Goal: Task Accomplishment & Management: Manage account settings

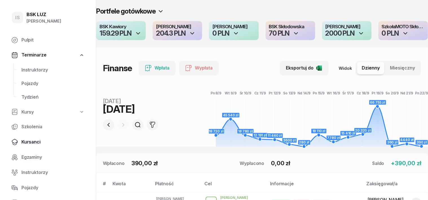
click at [32, 143] on span "Kursanci" at bounding box center [52, 141] width 63 height 7
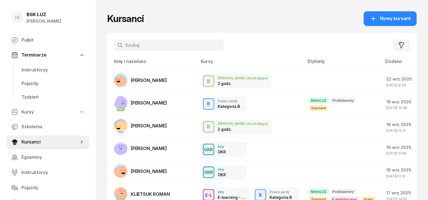
drag, startPoint x: 118, startPoint y: 39, endPoint x: 113, endPoint y: 43, distance: 6.7
click at [118, 39] on div "Filtruj" at bounding box center [262, 45] width 310 height 25
click at [122, 47] on input "text" at bounding box center [169, 44] width 110 height 11
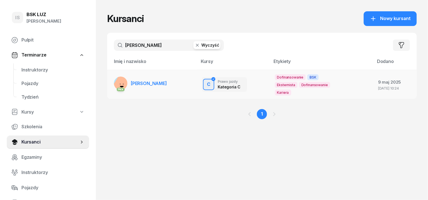
type input "[PERSON_NAME]"
click at [120, 84] on rect at bounding box center [120, 84] width 1 height 1
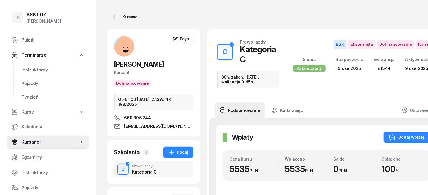
click at [118, 16] on div "Kursanci" at bounding box center [125, 17] width 26 height 7
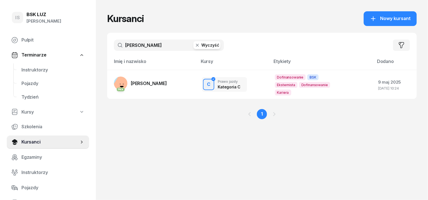
click at [195, 45] on icon "button" at bounding box center [198, 45] width 6 height 6
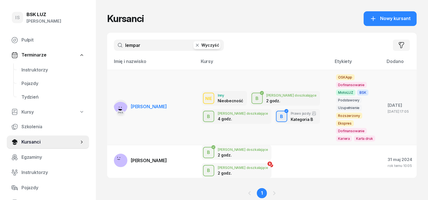
type input "lempar"
click at [111, 99] on rect at bounding box center [121, 109] width 20 height 20
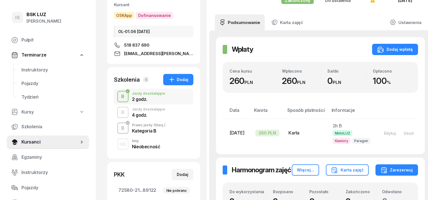
scroll to position [71, 0]
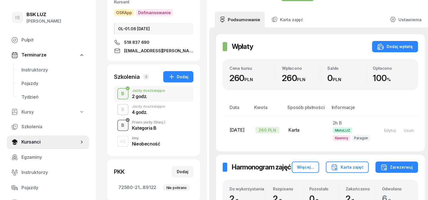
click at [119, 125] on div "B" at bounding box center [123, 125] width 8 height 10
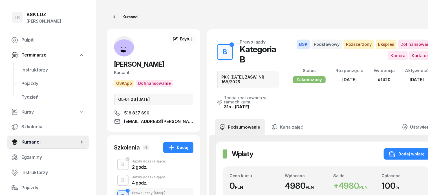
click at [116, 18] on div "Kursanci" at bounding box center [125, 17] width 26 height 7
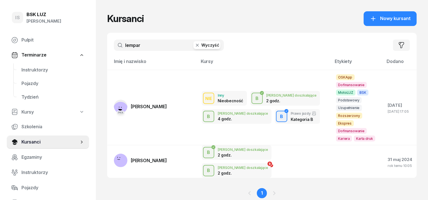
click at [195, 48] on icon "button" at bounding box center [198, 45] width 6 height 6
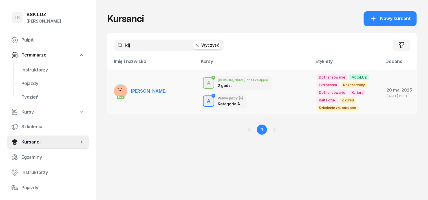
type input "kij"
click at [111, 90] on rect at bounding box center [121, 92] width 20 height 20
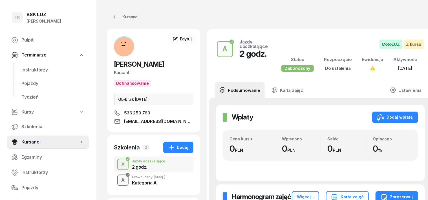
click at [118, 179] on div "button" at bounding box center [123, 180] width 10 height 10
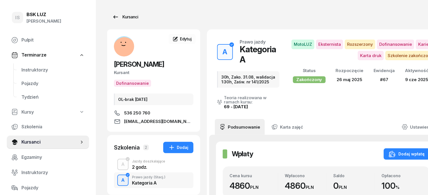
click at [117, 19] on div "Kursanci" at bounding box center [125, 17] width 26 height 7
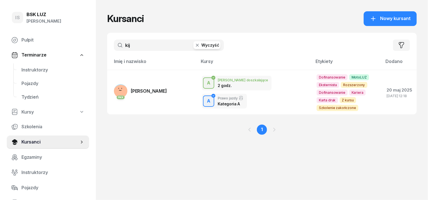
click at [195, 47] on icon "button" at bounding box center [198, 45] width 6 height 6
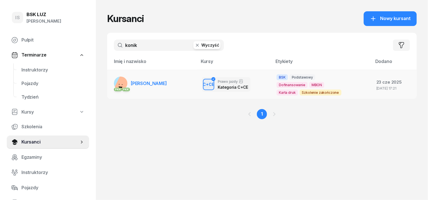
type input "konik"
click at [114, 83] on rect at bounding box center [125, 85] width 22 height 22
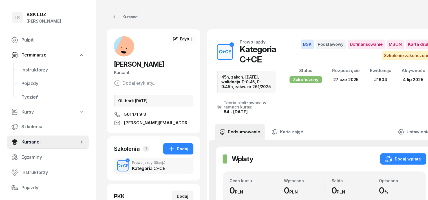
click at [115, 164] on div "C+CE" at bounding box center [123, 165] width 16 height 7
click at [115, 166] on div "C+CE" at bounding box center [123, 165] width 16 height 7
click at [122, 17] on div "Kursanci" at bounding box center [125, 17] width 26 height 7
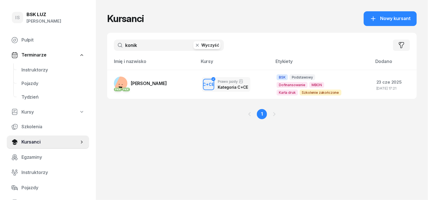
click at [195, 45] on icon "button" at bounding box center [198, 45] width 6 height 6
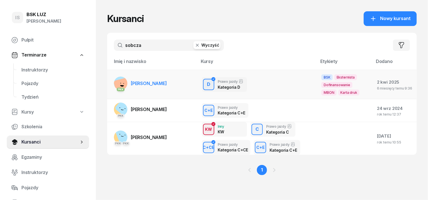
type input "sobcza"
click at [113, 84] on rect at bounding box center [122, 86] width 18 height 18
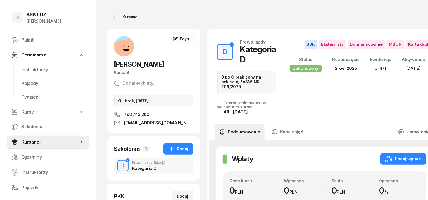
click at [118, 16] on div "Kursanci" at bounding box center [125, 17] width 26 height 7
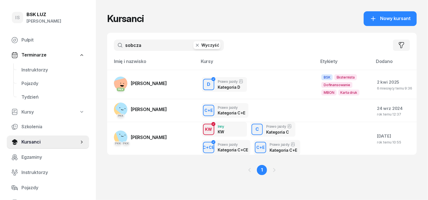
click at [195, 45] on icon "button" at bounding box center [198, 45] width 6 height 6
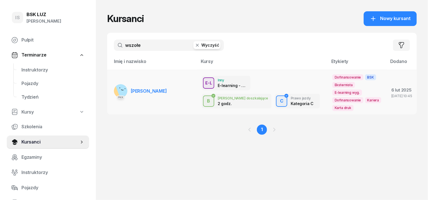
type input "wszołe"
drag, startPoint x: 109, startPoint y: 88, endPoint x: 123, endPoint y: 95, distance: 15.7
click at [115, 88] on rect at bounding box center [123, 88] width 17 height 17
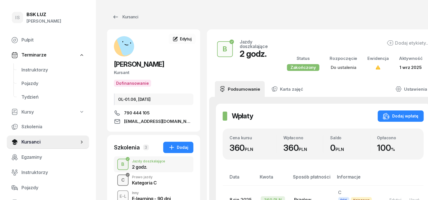
click at [119, 182] on div "C" at bounding box center [123, 180] width 8 height 10
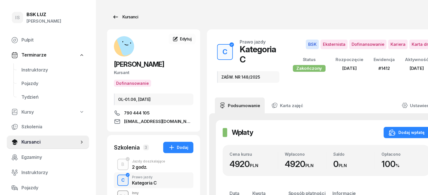
click at [117, 19] on div "Kursanci" at bounding box center [125, 17] width 26 height 7
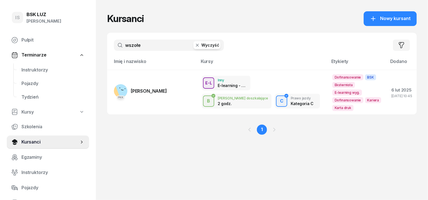
click at [195, 46] on icon "button" at bounding box center [198, 45] width 6 height 6
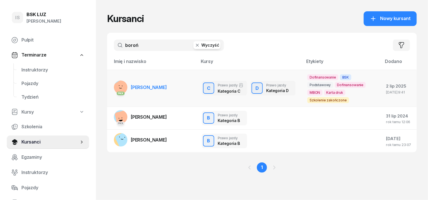
type input "boroń"
click at [111, 85] on rect at bounding box center [122, 88] width 23 height 23
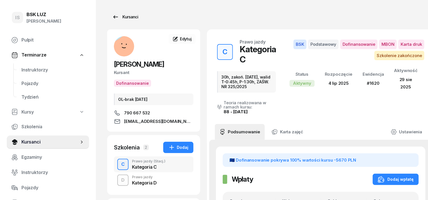
click at [117, 16] on div "Kursanci" at bounding box center [125, 17] width 26 height 7
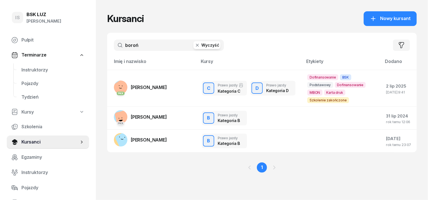
click at [195, 47] on icon "button" at bounding box center [198, 45] width 6 height 6
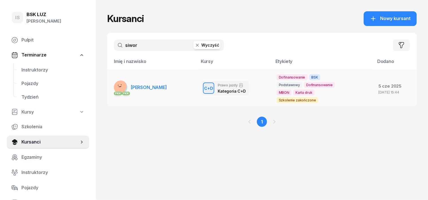
type input "siwor"
click at [114, 89] on div "PKK PKK" at bounding box center [121, 92] width 14 height 7
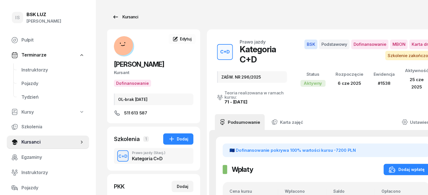
click at [121, 17] on div "Kursanci" at bounding box center [125, 17] width 26 height 7
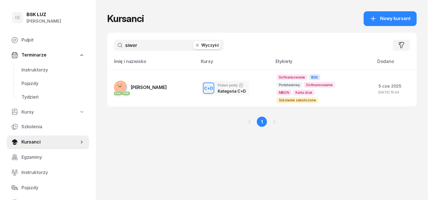
click at [195, 47] on icon "button" at bounding box center [198, 45] width 6 height 6
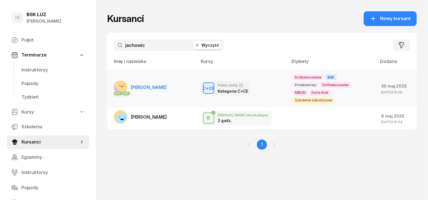
type input "jachowic"
click at [114, 86] on rect at bounding box center [121, 87] width 14 height 14
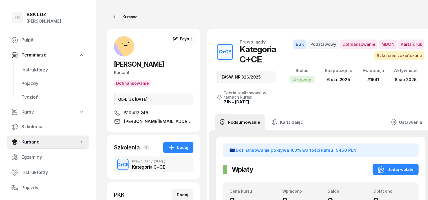
click at [121, 15] on div "Kursanci" at bounding box center [125, 17] width 26 height 7
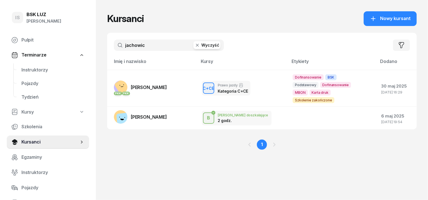
click at [194, 43] on button "Wyczyść" at bounding box center [207, 45] width 27 height 8
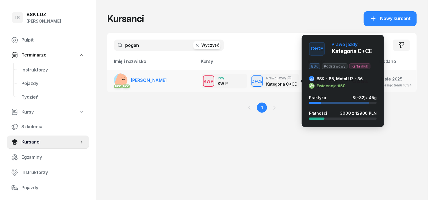
type input "pogan"
click at [249, 84] on div "C+CE" at bounding box center [257, 81] width 16 height 7
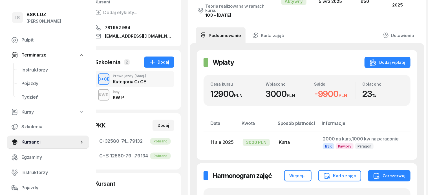
scroll to position [71, 28]
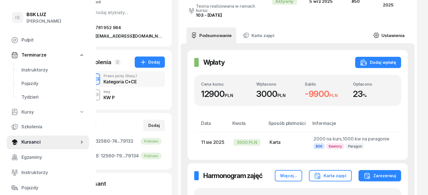
click at [404, 27] on link "Ustawienia" at bounding box center [389, 35] width 40 height 16
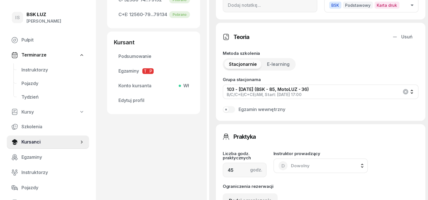
scroll to position [353, 0]
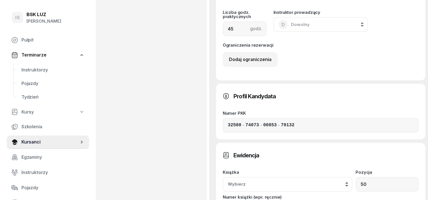
click at [348, 181] on div "Wybierz" at bounding box center [288, 184] width 120 height 7
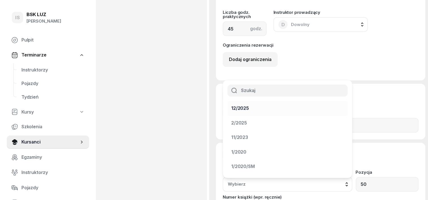
click at [249, 105] on div "12/2025" at bounding box center [240, 108] width 18 height 7
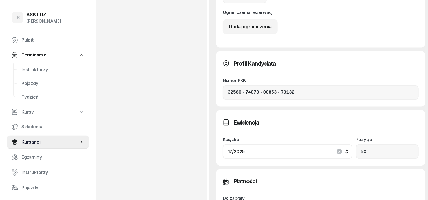
scroll to position [494, 0]
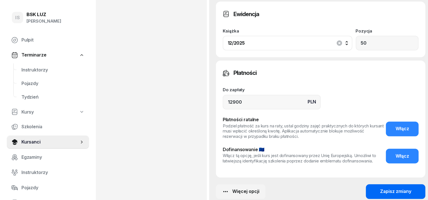
click at [396, 188] on div "Zapisz zmiany" at bounding box center [395, 191] width 31 height 7
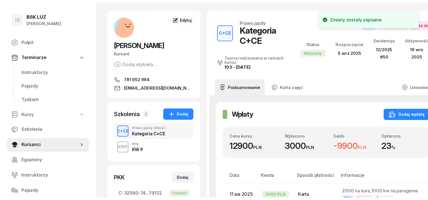
scroll to position [0, 0]
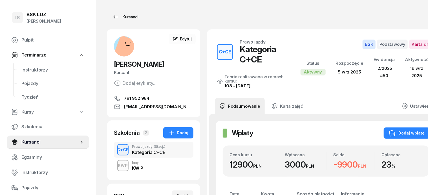
click at [123, 17] on div "Kursanci" at bounding box center [125, 17] width 26 height 7
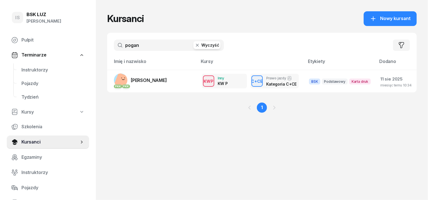
drag, startPoint x: 195, startPoint y: 45, endPoint x: 189, endPoint y: 45, distance: 5.6
click at [194, 45] on button "Wyczyść" at bounding box center [207, 45] width 27 height 8
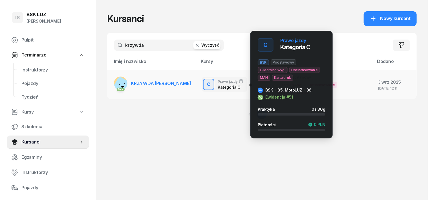
type input "krzywda"
click at [205, 82] on div "C" at bounding box center [209, 85] width 8 height 10
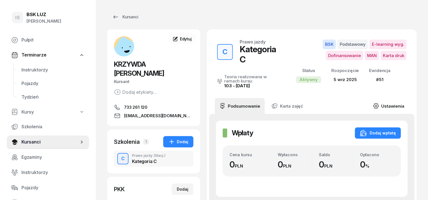
click at [406, 100] on link "Ustawienia" at bounding box center [389, 106] width 40 height 16
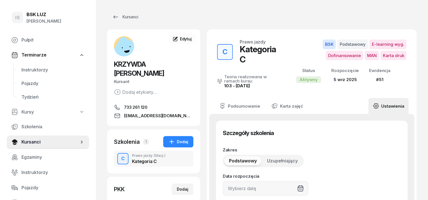
type input "[DATE]"
type input "72360"
type input "65200"
type input "39482"
type input "78132"
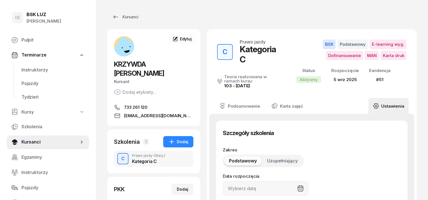
type input "51"
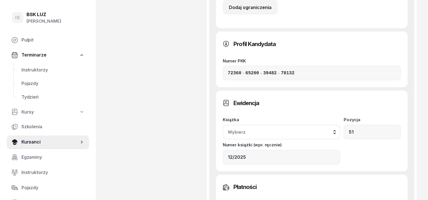
scroll to position [423, 0]
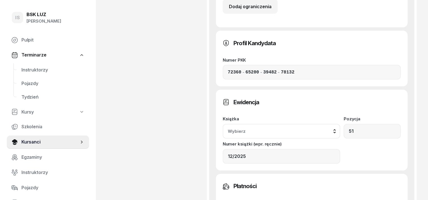
click at [341, 124] on button "Wybierz" at bounding box center [282, 131] width 118 height 15
click at [249, 166] on div "12/2025" at bounding box center [240, 169] width 18 height 7
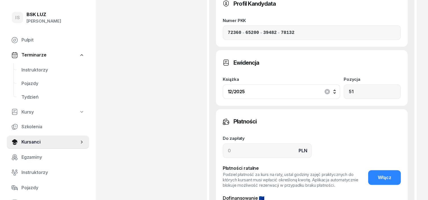
scroll to position [502, 0]
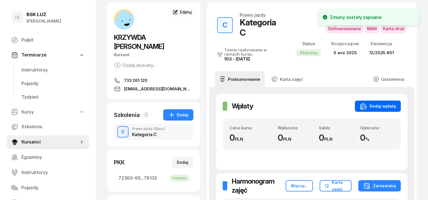
scroll to position [0, 0]
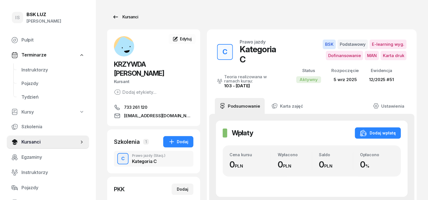
click at [122, 15] on div "Kursanci" at bounding box center [125, 17] width 26 height 7
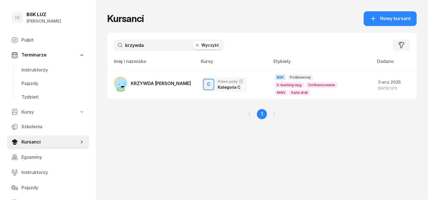
click at [196, 41] on button "Wyczyść" at bounding box center [207, 45] width 27 height 8
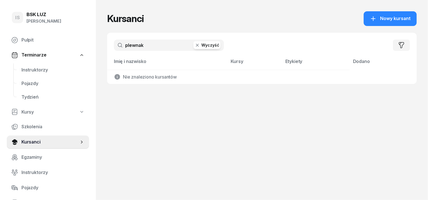
click at [126, 46] on input "plewnak" at bounding box center [169, 44] width 110 height 11
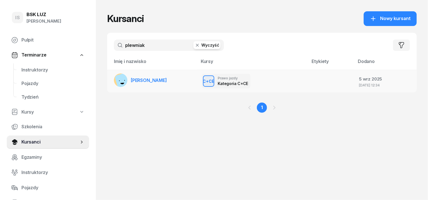
type input "plewniak"
click at [153, 80] on span "[PERSON_NAME]" at bounding box center [149, 80] width 36 height 6
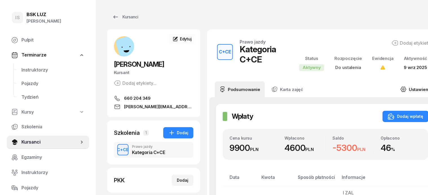
click at [411, 87] on link "Ustawienia" at bounding box center [416, 89] width 40 height 16
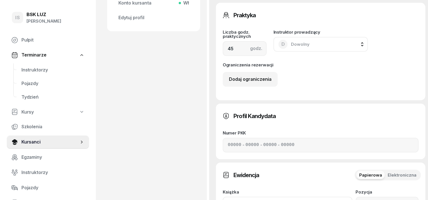
scroll to position [282, 0]
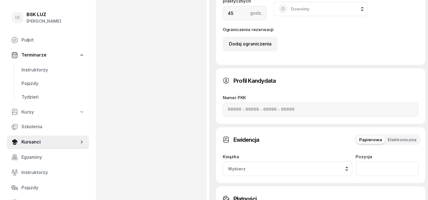
click at [395, 161] on input "number" at bounding box center [387, 168] width 63 height 15
type input "54"
click at [348, 165] on div "Wybierz" at bounding box center [288, 168] width 120 height 7
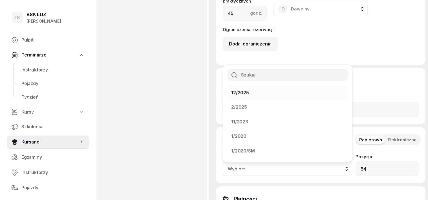
click at [249, 89] on div "12/2025" at bounding box center [240, 92] width 18 height 7
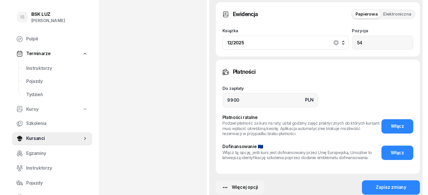
scroll to position [412, 0]
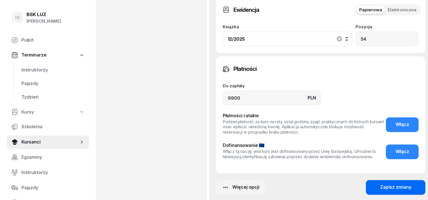
click at [390, 184] on div "Zapisz zmiany" at bounding box center [395, 187] width 31 height 7
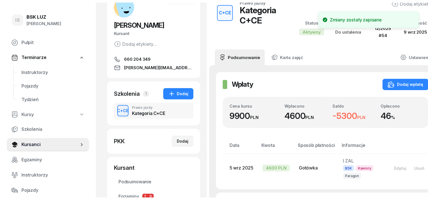
scroll to position [0, 0]
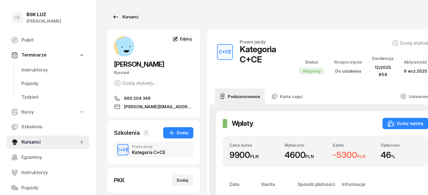
click at [120, 16] on div "Kursanci" at bounding box center [125, 17] width 26 height 7
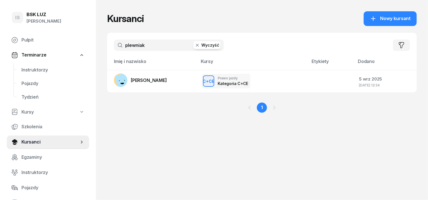
click at [203, 44] on button "Wyczyść" at bounding box center [207, 45] width 27 height 8
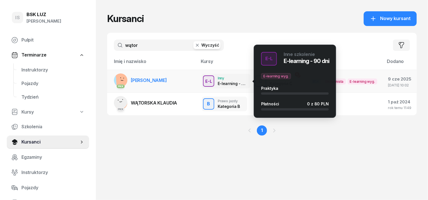
type input "wątor"
click at [218, 80] on div "E-learning - 90 dni" at bounding box center [232, 83] width 29 height 6
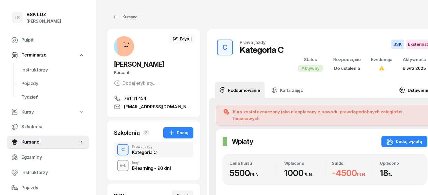
click at [406, 89] on link "Ustawienia" at bounding box center [415, 90] width 40 height 16
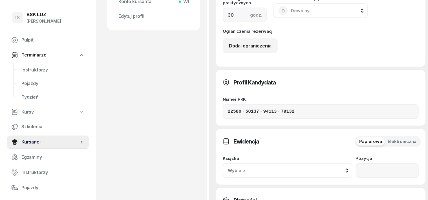
scroll to position [317, 0]
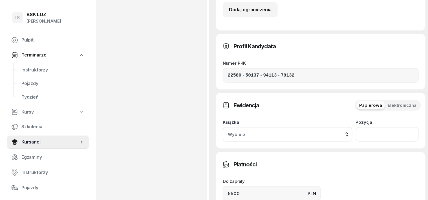
click at [394, 127] on input "number" at bounding box center [387, 134] width 63 height 15
type input "55"
click at [348, 131] on div "Wybierz" at bounding box center [288, 134] width 120 height 7
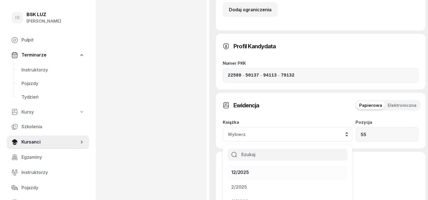
click at [249, 169] on div "12/2025" at bounding box center [240, 172] width 18 height 7
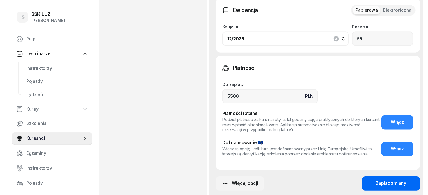
scroll to position [412, 0]
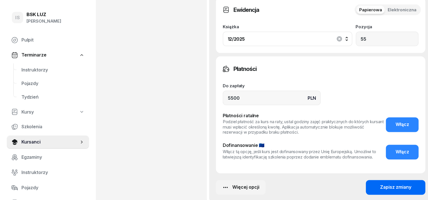
click at [395, 184] on div "Zapisz zmiany" at bounding box center [395, 187] width 31 height 7
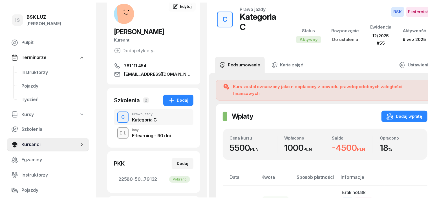
scroll to position [0, 0]
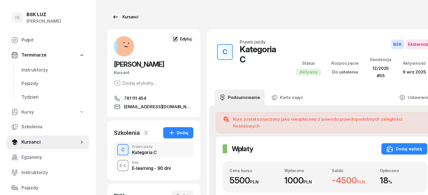
click at [120, 16] on div "Kursanci" at bounding box center [125, 17] width 26 height 7
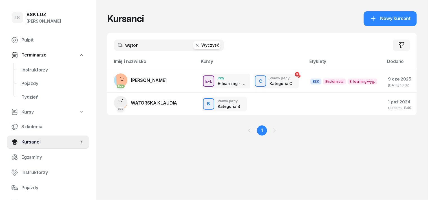
click at [194, 45] on button "Wyczyść" at bounding box center [207, 45] width 27 height 8
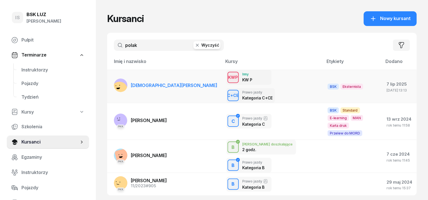
type input "polak"
click at [149, 82] on span "[DEMOGRAPHIC_DATA][PERSON_NAME]" at bounding box center [174, 85] width 87 height 6
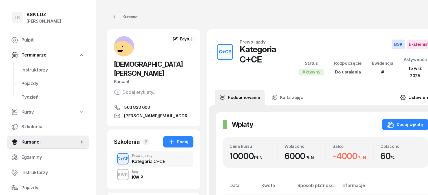
click at [414, 96] on link "Ustawienia" at bounding box center [416, 97] width 40 height 16
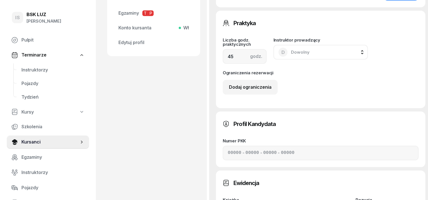
scroll to position [317, 0]
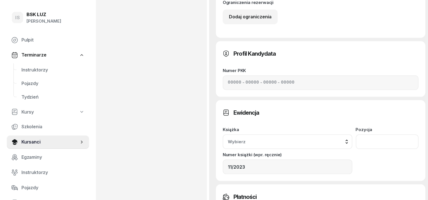
click at [391, 134] on input "number" at bounding box center [387, 141] width 63 height 15
type input "56"
click at [348, 138] on div "Wybierz" at bounding box center [288, 141] width 120 height 7
click at [249, 176] on div "12/2025" at bounding box center [240, 179] width 18 height 7
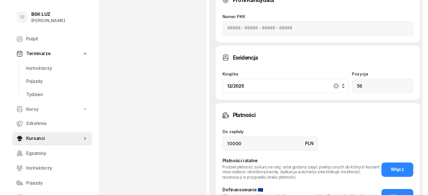
scroll to position [420, 0]
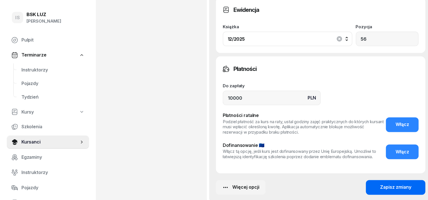
click at [391, 184] on div "Zapisz zmiany" at bounding box center [395, 187] width 31 height 7
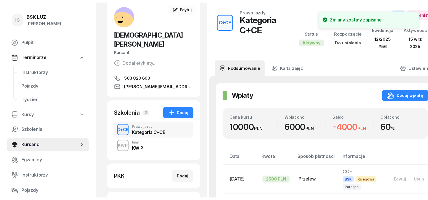
scroll to position [0, 0]
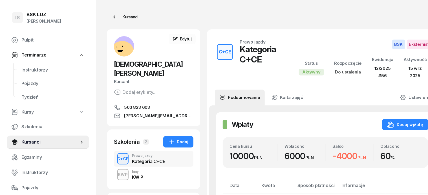
click at [121, 17] on div "Kursanci" at bounding box center [125, 17] width 26 height 7
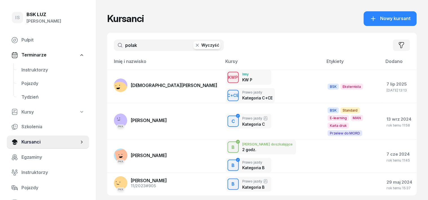
click at [195, 45] on button "Wyczyść" at bounding box center [207, 45] width 27 height 8
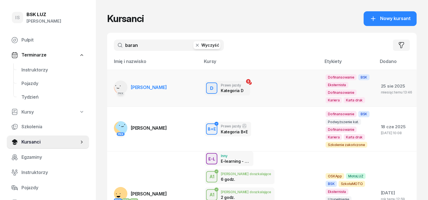
type input "baran"
click at [148, 87] on span "[PERSON_NAME]" at bounding box center [149, 87] width 36 height 6
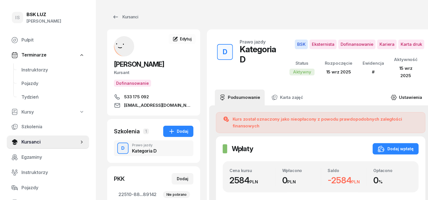
click at [404, 90] on link "Ustawienia" at bounding box center [407, 97] width 40 height 16
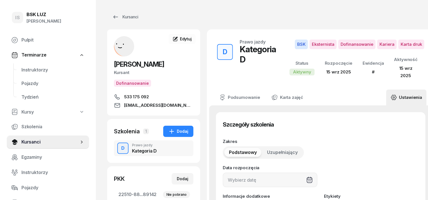
type input "[DATE]"
type input "40"
type input "22510"
type input "88013"
type input "14033"
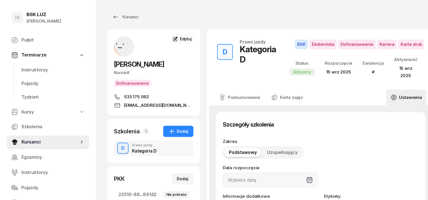
type input "89142"
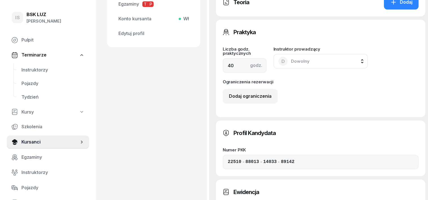
scroll to position [282, 0]
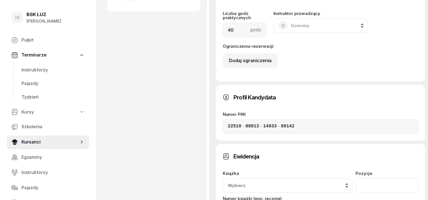
click at [395, 178] on input "number" at bounding box center [387, 185] width 63 height 15
type input "57"
click at [348, 182] on div "Wybierz" at bounding box center [288, 185] width 120 height 7
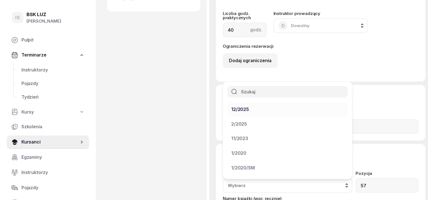
click at [337, 106] on div "12/2025" at bounding box center [284, 109] width 106 height 7
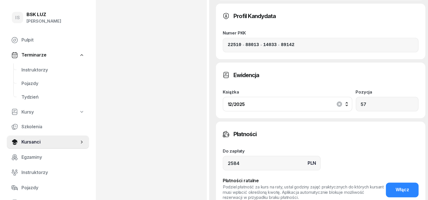
scroll to position [388, 0]
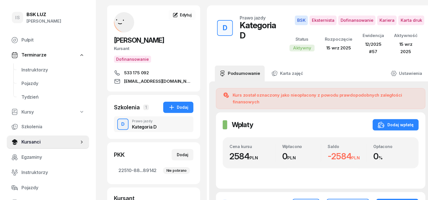
scroll to position [0, 0]
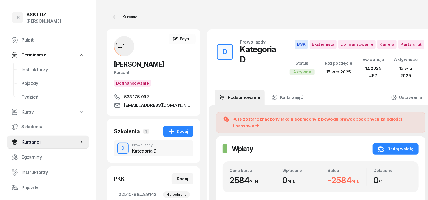
click at [119, 16] on div "Kursanci" at bounding box center [125, 17] width 26 height 7
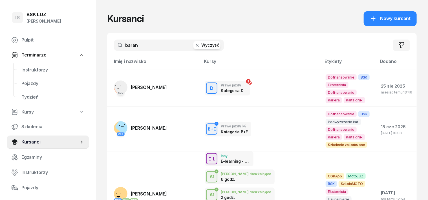
click at [194, 45] on button "Wyczyść" at bounding box center [207, 45] width 27 height 8
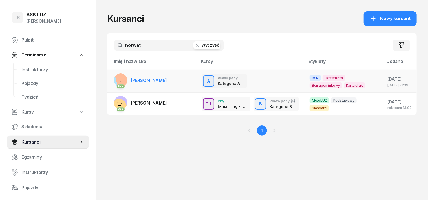
type input "horwat"
click at [155, 80] on td "PKK [PERSON_NAME]" at bounding box center [152, 81] width 90 height 23
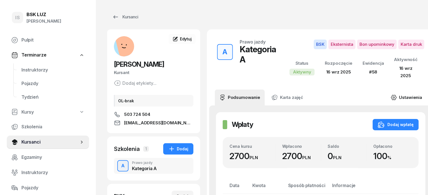
click at [415, 89] on link "Ustawienia" at bounding box center [407, 97] width 40 height 16
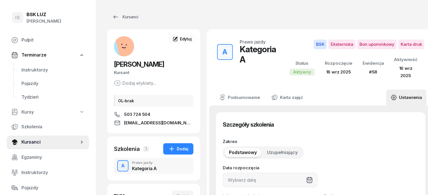
type input "[DATE]"
type input "20"
type input "82450"
type input "39204"
type input "52893"
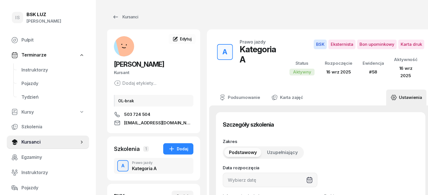
type input "89114"
type input "58"
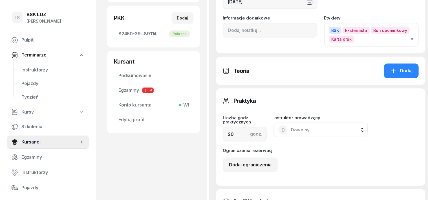
scroll to position [247, 0]
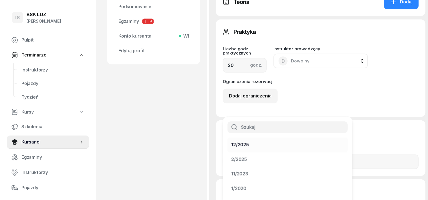
click at [337, 141] on div "12/2025" at bounding box center [284, 144] width 106 height 7
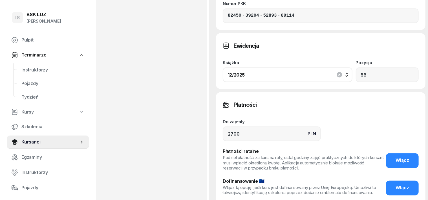
scroll to position [421, 0]
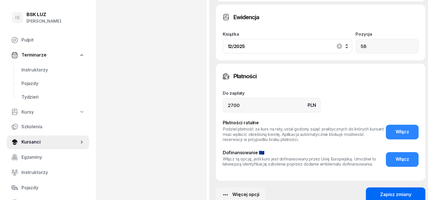
click at [390, 191] on div "Zapisz zmiany" at bounding box center [395, 194] width 31 height 7
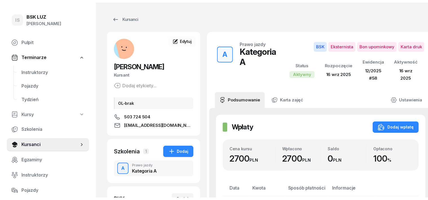
scroll to position [0, 0]
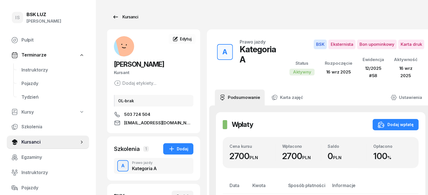
click at [122, 17] on div "Kursanci" at bounding box center [125, 17] width 26 height 7
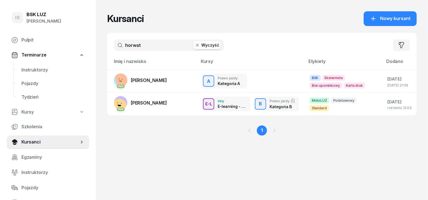
click at [199, 44] on button "Wyczyść" at bounding box center [207, 45] width 27 height 8
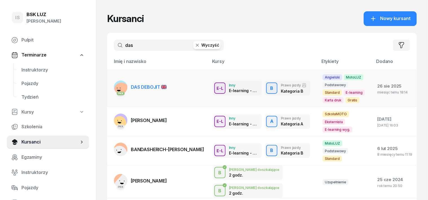
type input "das"
click at [143, 84] on span "DAS DEBOJIT" at bounding box center [149, 87] width 36 height 6
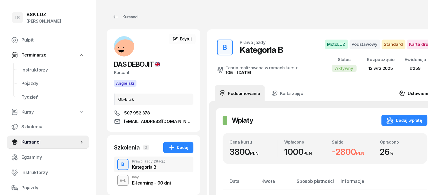
click at [406, 91] on link "Ustawienia" at bounding box center [415, 93] width 40 height 16
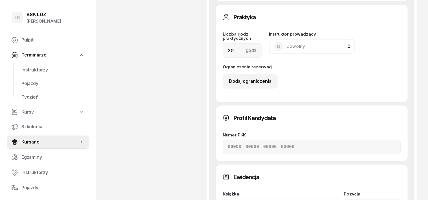
scroll to position [353, 0]
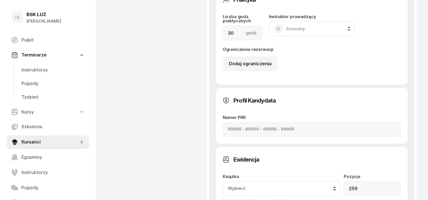
click at [335, 185] on div "Wybierz" at bounding box center [281, 188] width 107 height 7
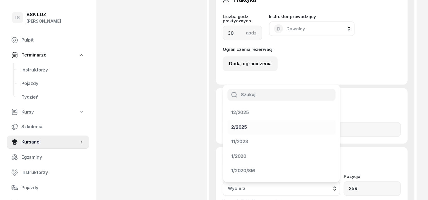
click at [247, 124] on div "2/2025" at bounding box center [239, 127] width 16 height 7
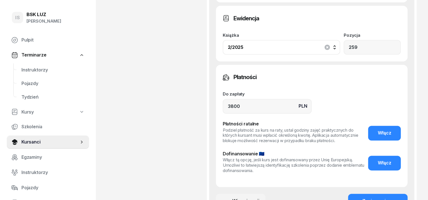
scroll to position [494, 0]
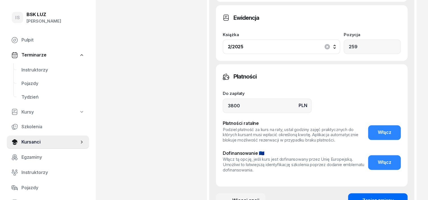
click at [391, 197] on div "Zapisz zmiany" at bounding box center [378, 200] width 31 height 7
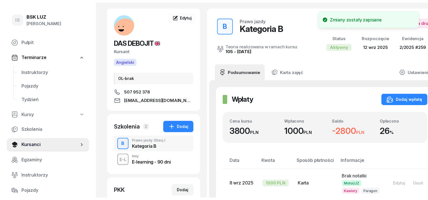
scroll to position [0, 0]
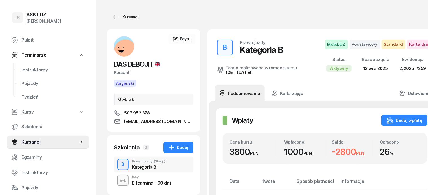
click at [118, 14] on div "Kursanci" at bounding box center [125, 17] width 26 height 7
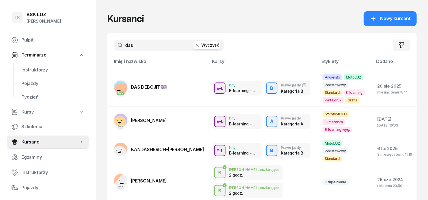
click at [198, 47] on button "Wyczyść" at bounding box center [207, 45] width 27 height 8
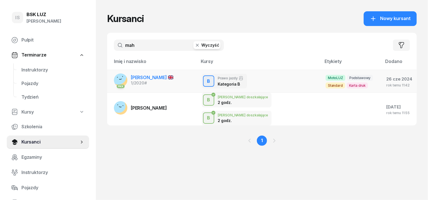
type input "mah"
click at [144, 78] on span "[PERSON_NAME]" at bounding box center [152, 77] width 43 height 6
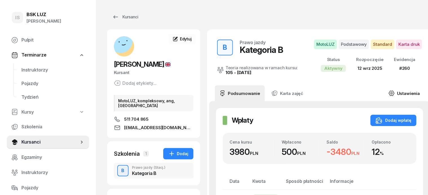
click at [406, 93] on link "Ustawienia" at bounding box center [404, 93] width 40 height 16
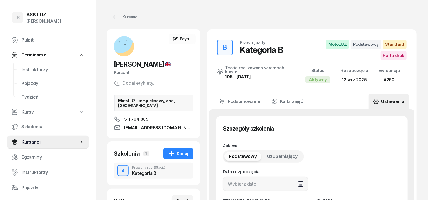
type input "[DATE]"
type input "260"
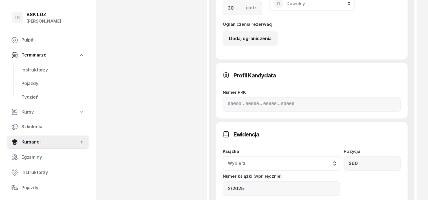
scroll to position [388, 0]
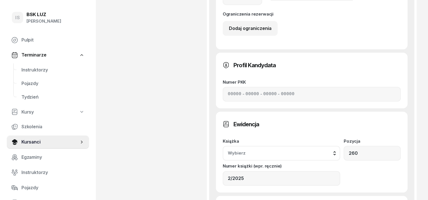
click at [341, 146] on button "Wybierz" at bounding box center [282, 153] width 118 height 15
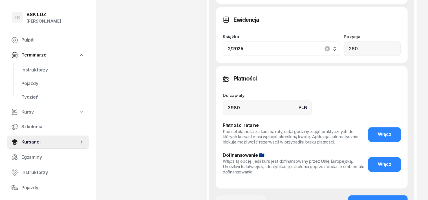
scroll to position [494, 0]
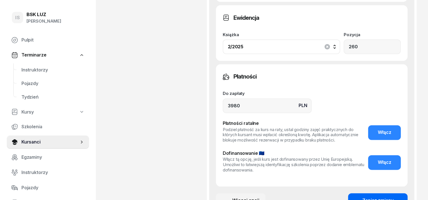
click at [388, 197] on div "Zapisz zmiany" at bounding box center [378, 200] width 31 height 7
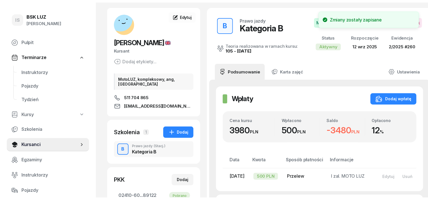
scroll to position [0, 0]
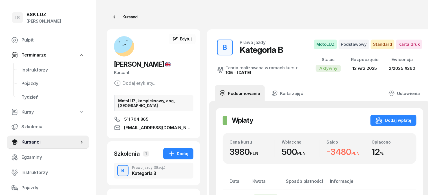
click at [125, 17] on div "Kursanci" at bounding box center [125, 17] width 26 height 7
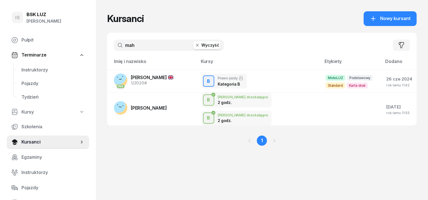
click at [194, 45] on button "Wyczyść" at bounding box center [207, 45] width 27 height 8
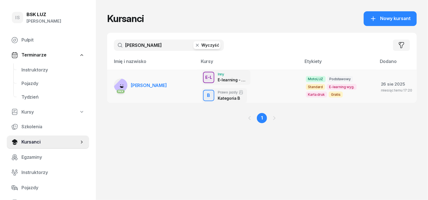
type input "[PERSON_NAME]"
click at [157, 82] on span "[PERSON_NAME]" at bounding box center [149, 85] width 36 height 6
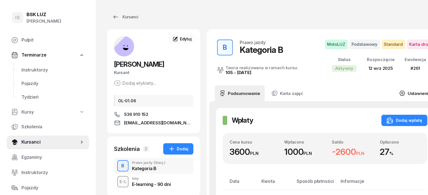
click at [411, 91] on link "Ustawienia" at bounding box center [415, 93] width 40 height 16
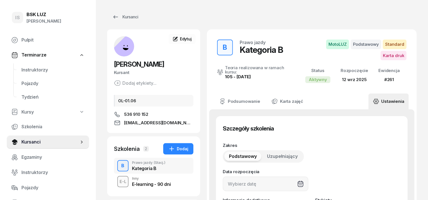
type input "[DATE]"
type input "42500"
type input "91013"
type input "00803"
type input "79122"
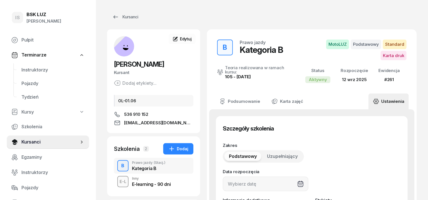
type input "261"
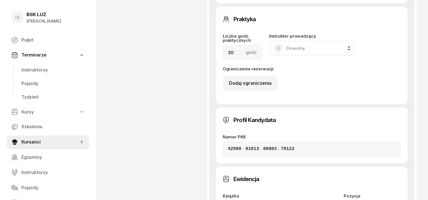
scroll to position [388, 0]
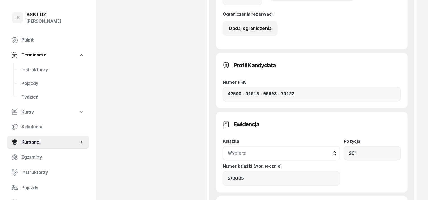
click at [335, 150] on div "Wybierz" at bounding box center [281, 153] width 107 height 7
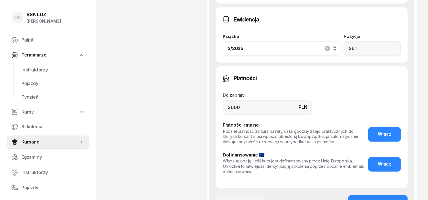
scroll to position [494, 0]
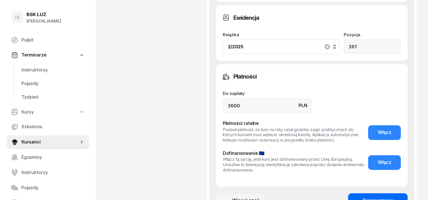
click at [385, 197] on div "Zapisz zmiany" at bounding box center [378, 200] width 31 height 7
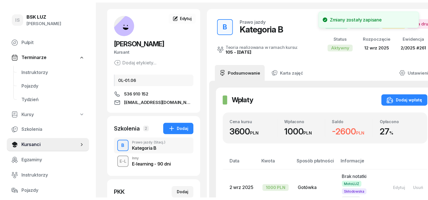
scroll to position [0, 0]
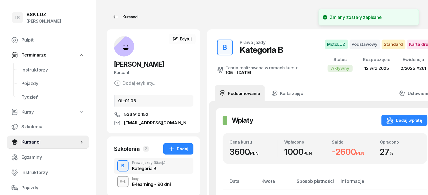
click at [117, 17] on div "Kursanci" at bounding box center [125, 17] width 26 height 7
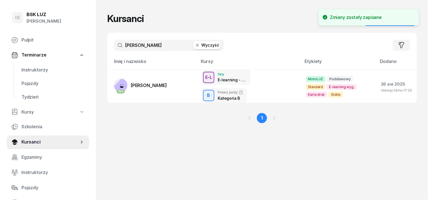
click at [195, 45] on button "Wyczyść" at bounding box center [207, 45] width 27 height 8
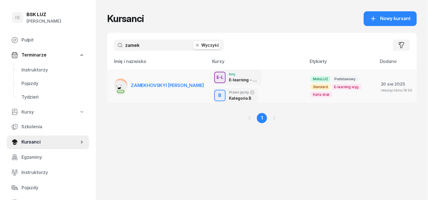
type input "zamek"
click at [160, 82] on span "ZAMEKHOVSKYI [PERSON_NAME]" at bounding box center [167, 85] width 73 height 6
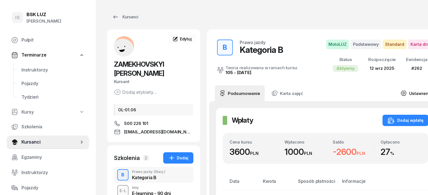
click at [412, 94] on link "Ustawienia" at bounding box center [416, 93] width 40 height 16
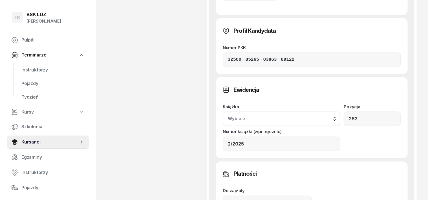
scroll to position [423, 0]
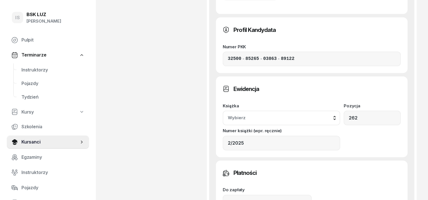
click at [335, 114] on div "Wybierz" at bounding box center [281, 117] width 107 height 7
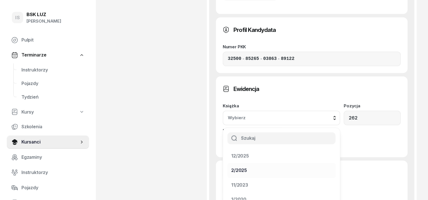
click at [247, 167] on div "2/2025" at bounding box center [239, 170] width 16 height 7
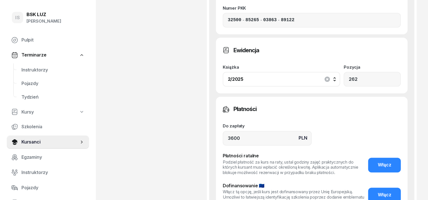
scroll to position [494, 0]
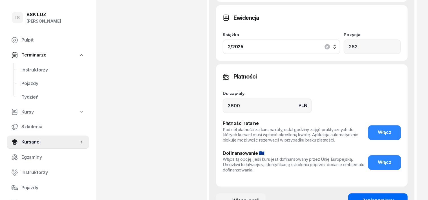
click at [390, 197] on div "Zapisz zmiany" at bounding box center [378, 200] width 31 height 7
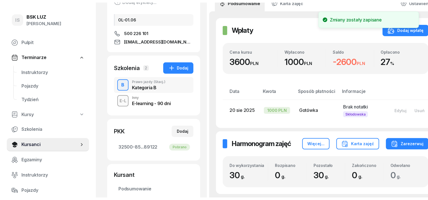
scroll to position [0, 0]
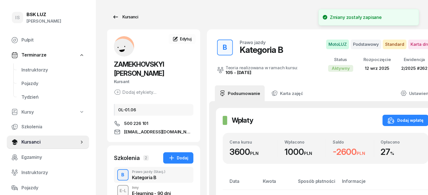
click at [121, 16] on div "Kursanci" at bounding box center [125, 17] width 26 height 7
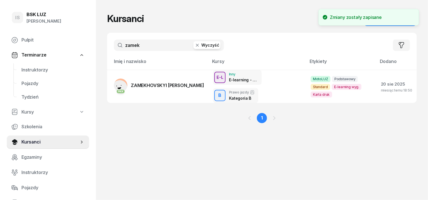
click at [194, 42] on button "Wyczyść" at bounding box center [207, 45] width 27 height 8
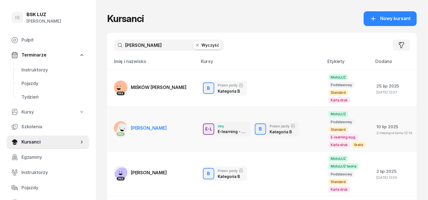
type input "[PERSON_NAME]"
click at [143, 125] on span "[PERSON_NAME]" at bounding box center [149, 128] width 36 height 6
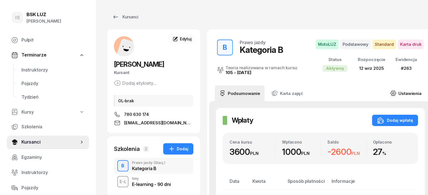
click at [407, 91] on link "Ustawienia" at bounding box center [406, 93] width 40 height 16
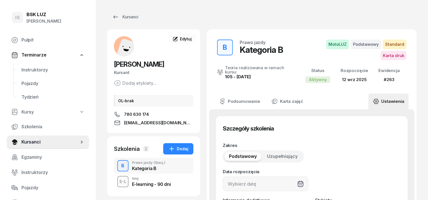
type input "[DATE]"
type input "72590"
type input "71216"
type input "34683"
type input "89122"
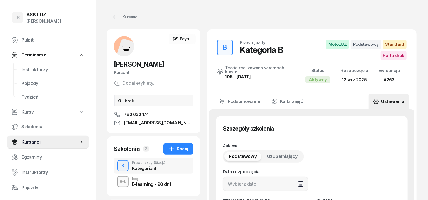
type input "263"
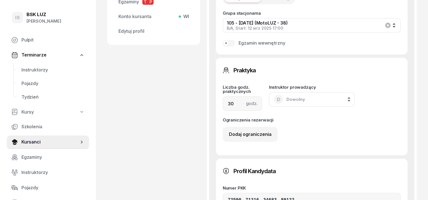
scroll to position [388, 0]
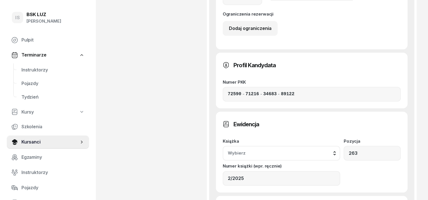
click at [335, 150] on div "Wybierz" at bounding box center [281, 153] width 107 height 7
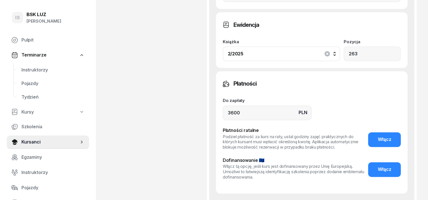
scroll to position [494, 0]
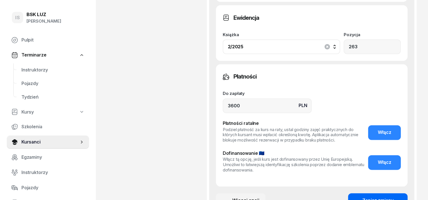
click at [394, 197] on div "Zapisz zmiany" at bounding box center [378, 200] width 31 height 7
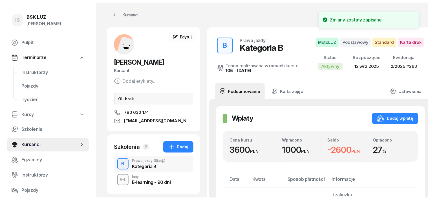
scroll to position [0, 0]
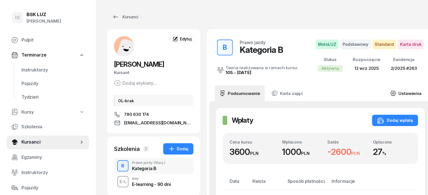
click at [407, 92] on link "Ustawienia" at bounding box center [406, 93] width 40 height 16
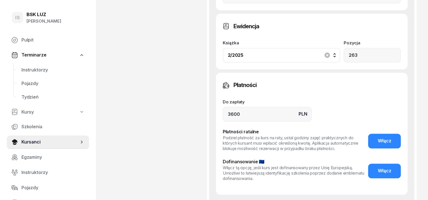
scroll to position [494, 0]
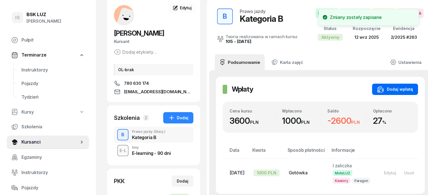
scroll to position [0, 0]
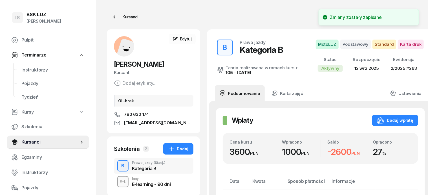
click at [123, 15] on div "Kursanci" at bounding box center [125, 17] width 26 height 7
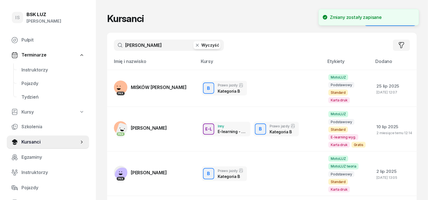
click at [201, 46] on button "Wyczyść" at bounding box center [207, 45] width 27 height 8
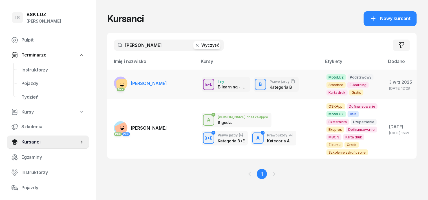
type input "[PERSON_NAME]"
click at [170, 84] on td "PKK [PERSON_NAME]" at bounding box center [152, 84] width 90 height 29
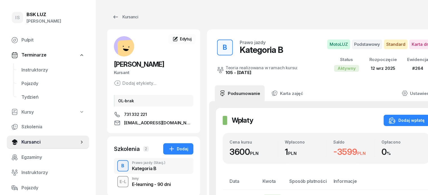
scroll to position [0, 28]
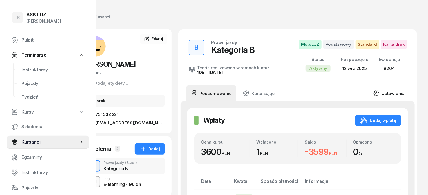
click at [403, 91] on link "Ustawienia" at bounding box center [389, 93] width 40 height 16
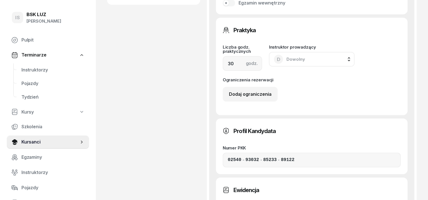
scroll to position [388, 0]
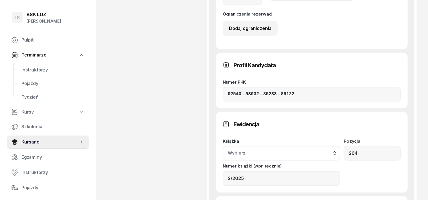
click at [335, 150] on div "Wybierz" at bounding box center [281, 153] width 107 height 7
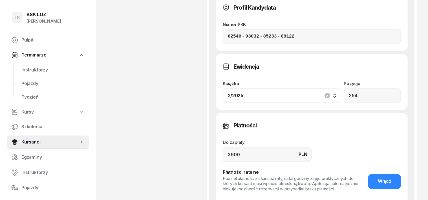
scroll to position [494, 0]
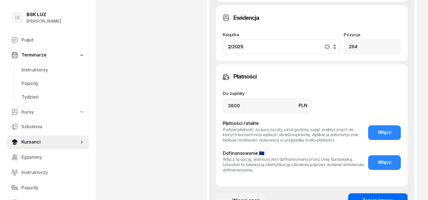
click at [394, 197] on div "Zapisz zmiany" at bounding box center [378, 200] width 31 height 7
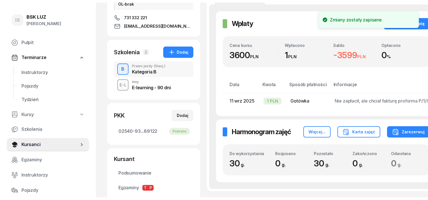
scroll to position [0, 0]
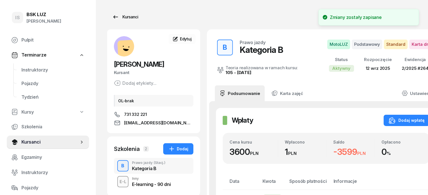
click at [121, 17] on div "Kursanci" at bounding box center [125, 17] width 26 height 7
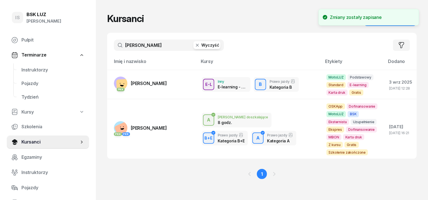
click at [197, 44] on button "Wyczyść" at bounding box center [207, 45] width 27 height 8
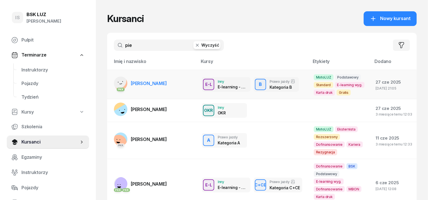
type input "pie"
click at [142, 81] on span "[PERSON_NAME]" at bounding box center [149, 83] width 36 height 6
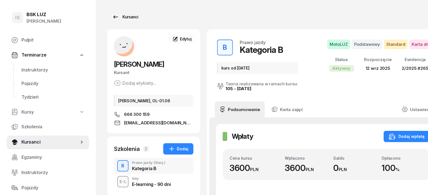
click at [122, 18] on div "Kursanci" at bounding box center [125, 17] width 26 height 7
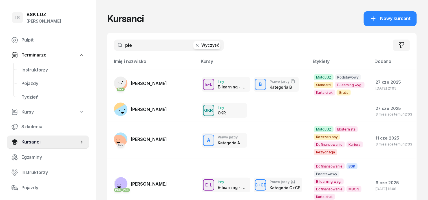
click at [200, 46] on button "Wyczyść" at bounding box center [207, 45] width 27 height 8
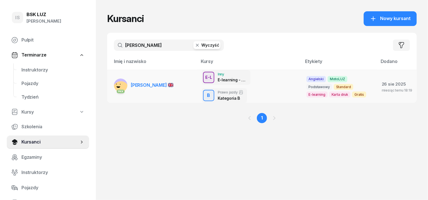
type input "[PERSON_NAME]"
click at [147, 84] on span "[PERSON_NAME]" at bounding box center [152, 85] width 43 height 6
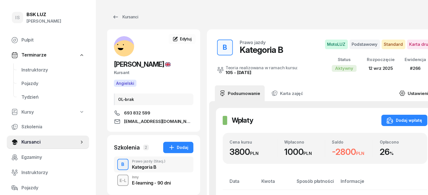
click at [410, 92] on link "Ustawienia" at bounding box center [415, 93] width 40 height 16
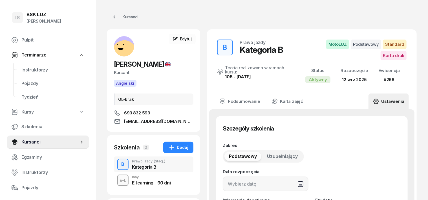
type input "[DATE]"
type input "266"
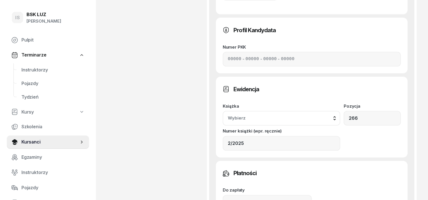
scroll to position [423, 0]
click at [335, 114] on div "Wybierz" at bounding box center [281, 117] width 107 height 7
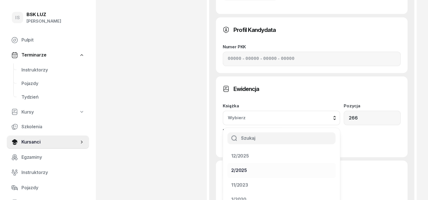
click at [247, 167] on div "2/2025" at bounding box center [239, 170] width 16 height 7
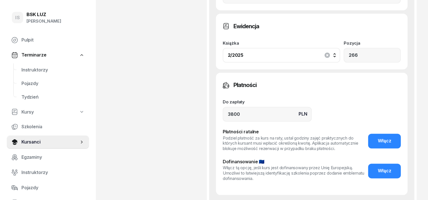
scroll to position [494, 0]
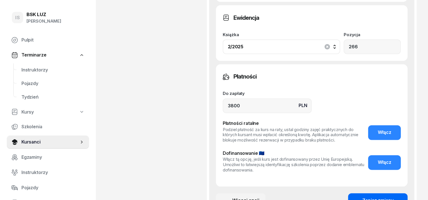
click at [394, 197] on div "Zapisz zmiany" at bounding box center [378, 200] width 31 height 7
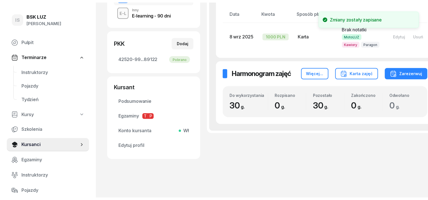
scroll to position [0, 0]
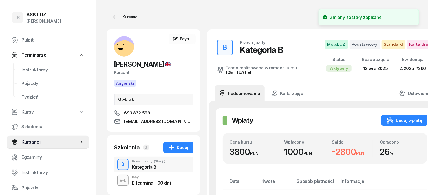
click at [122, 16] on div "Kursanci" at bounding box center [125, 17] width 26 height 7
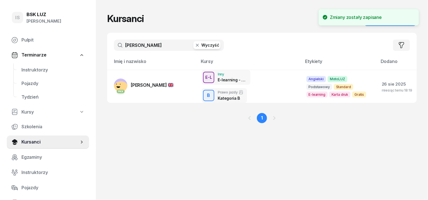
click at [194, 46] on button "Wyczyść" at bounding box center [207, 45] width 27 height 8
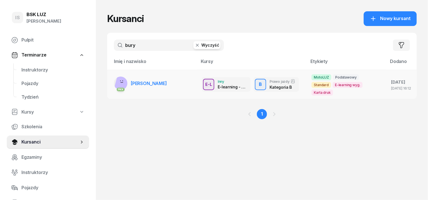
type input "bury"
click at [148, 82] on span "[PERSON_NAME]" at bounding box center [149, 83] width 36 height 6
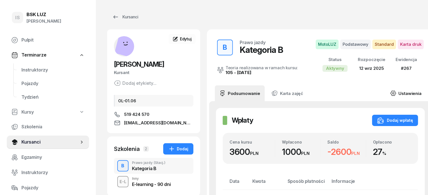
click at [409, 92] on link "Ustawienia" at bounding box center [406, 93] width 40 height 16
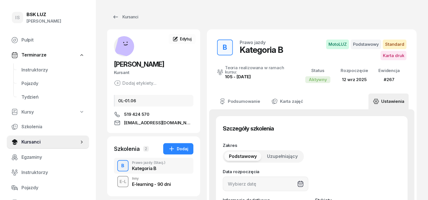
type input "[DATE]"
type input "52570"
type input "87076"
type input "20073"
type input "89122"
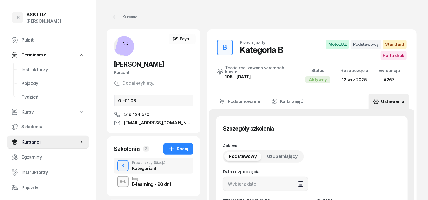
type input "267"
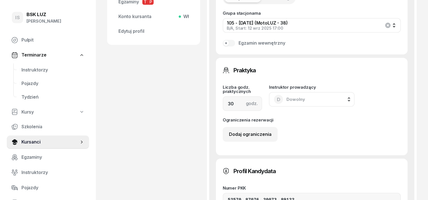
scroll to position [388, 0]
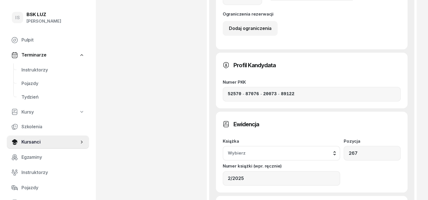
click at [335, 150] on div "Wybierz" at bounding box center [281, 153] width 107 height 7
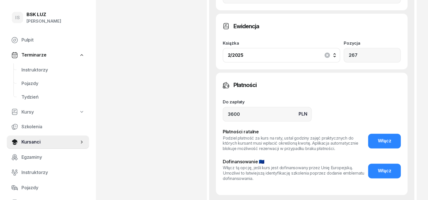
scroll to position [494, 0]
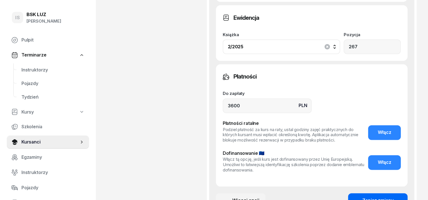
click at [385, 197] on div "Zapisz zmiany" at bounding box center [378, 200] width 31 height 7
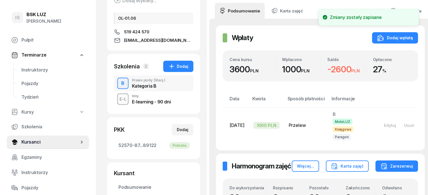
scroll to position [0, 0]
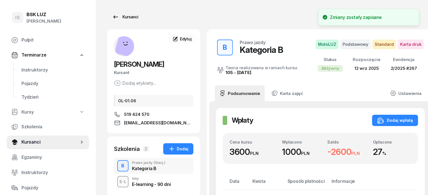
click at [117, 15] on div "Kursanci" at bounding box center [125, 17] width 26 height 7
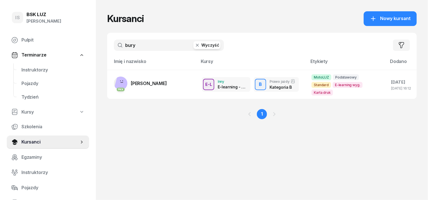
click at [201, 42] on button "Wyczyść" at bounding box center [207, 45] width 27 height 8
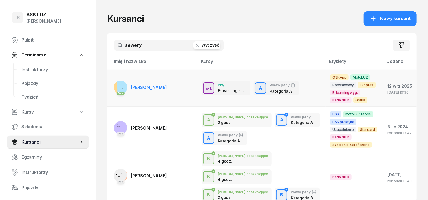
type input "sewery"
click at [149, 85] on span "[PERSON_NAME]" at bounding box center [149, 87] width 36 height 6
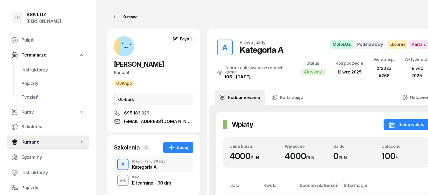
click at [123, 15] on div "Kursanci" at bounding box center [125, 17] width 26 height 7
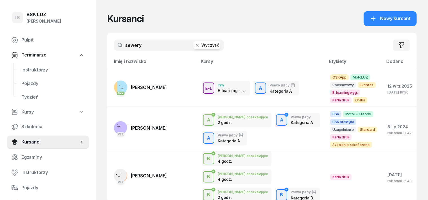
click at [199, 44] on button "Wyczyść" at bounding box center [207, 45] width 27 height 8
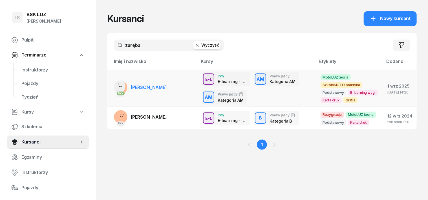
type input "zaręba"
click at [144, 85] on span "[PERSON_NAME]" at bounding box center [149, 87] width 36 height 6
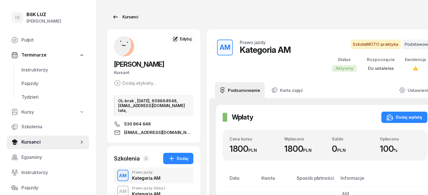
click at [120, 15] on div "Kursanci" at bounding box center [125, 17] width 26 height 7
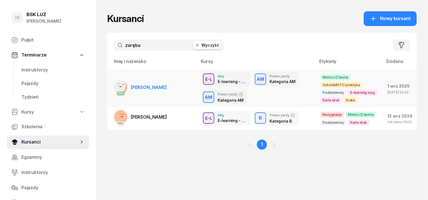
click at [161, 86] on span "[PERSON_NAME]" at bounding box center [149, 87] width 36 height 6
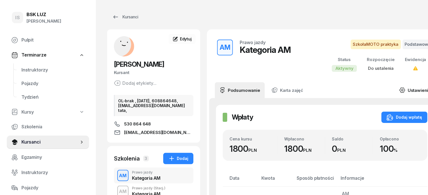
click at [406, 88] on link "Ustawienia" at bounding box center [415, 90] width 40 height 16
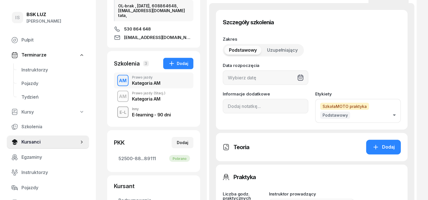
scroll to position [106, 0]
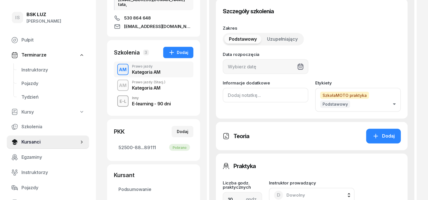
click at [223, 95] on input at bounding box center [266, 95] width 86 height 15
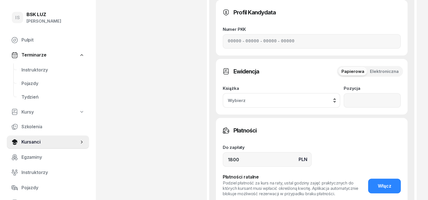
scroll to position [388, 0]
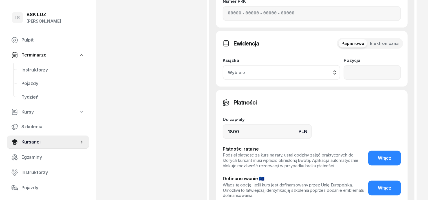
type input "teoria Moto Luz"
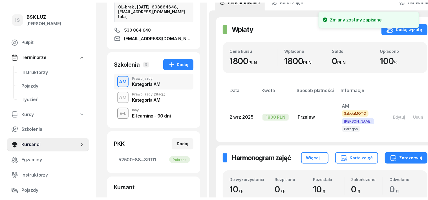
scroll to position [0, 0]
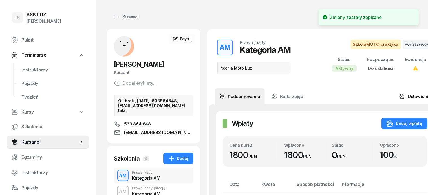
click at [404, 95] on link "Ustawienia" at bounding box center [415, 96] width 40 height 16
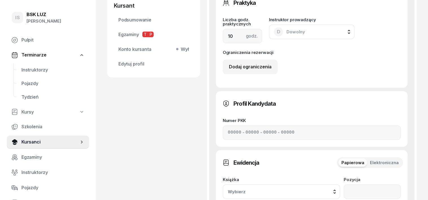
scroll to position [317, 0]
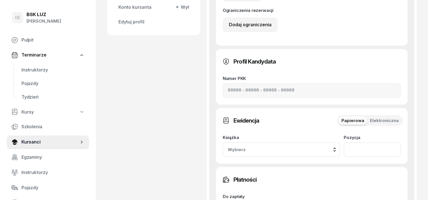
click at [391, 142] on input "number" at bounding box center [372, 149] width 57 height 15
type input "238"
click at [341, 142] on button "Wybierz" at bounding box center [282, 149] width 118 height 15
click at [325, 198] on div "2/2025" at bounding box center [278, 201] width 94 height 7
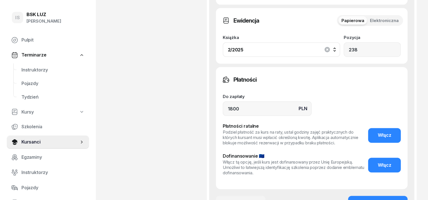
scroll to position [419, 0]
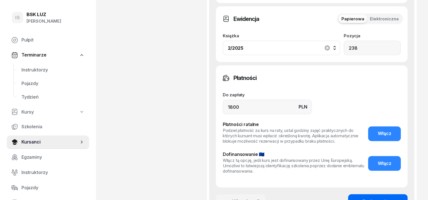
click at [394, 198] on div "Zapisz zmiany" at bounding box center [378, 201] width 31 height 7
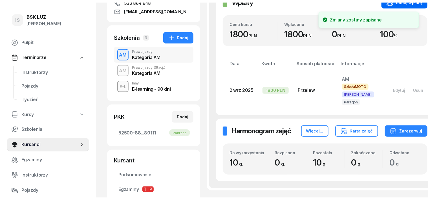
scroll to position [0, 0]
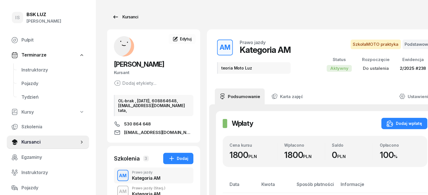
click at [121, 16] on div "Kursanci" at bounding box center [125, 17] width 26 height 7
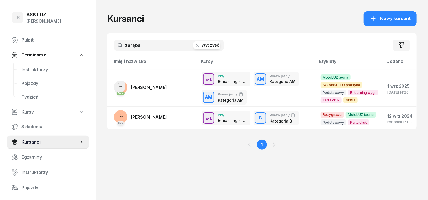
click at [199, 46] on button "Wyczyść" at bounding box center [207, 45] width 27 height 8
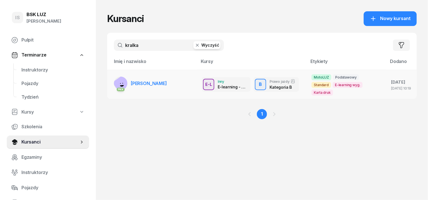
type input "kralka"
click at [143, 77] on link "PKK [PERSON_NAME]" at bounding box center [140, 83] width 53 height 14
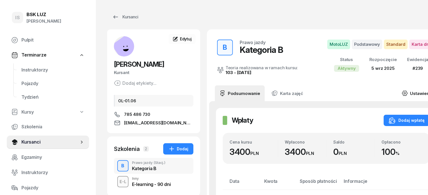
click at [411, 93] on link "Ustawienia" at bounding box center [418, 93] width 40 height 16
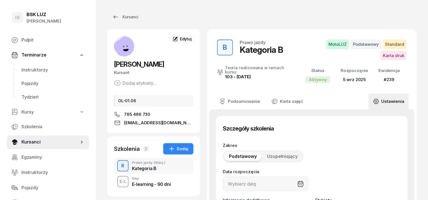
type input "[DATE]"
type input "22510"
type input "54300"
type input "40823"
type input "89122"
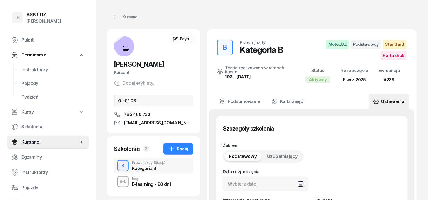
type input "239"
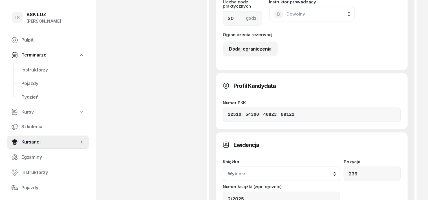
scroll to position [423, 0]
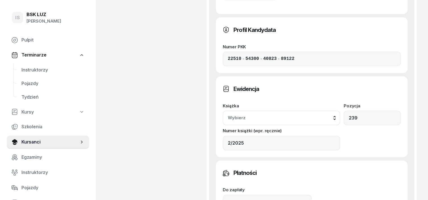
click at [335, 114] on div "Wybierz" at bounding box center [281, 117] width 107 height 7
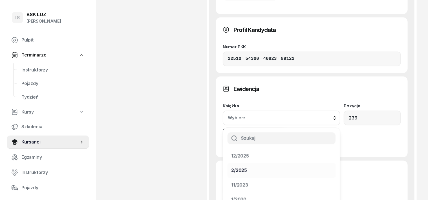
click at [247, 167] on div "2/2025" at bounding box center [239, 170] width 16 height 7
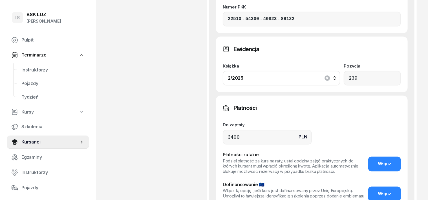
scroll to position [494, 0]
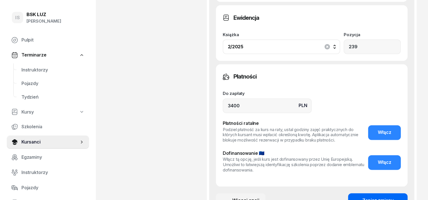
click at [392, 197] on div "Zapisz zmiany" at bounding box center [378, 200] width 31 height 7
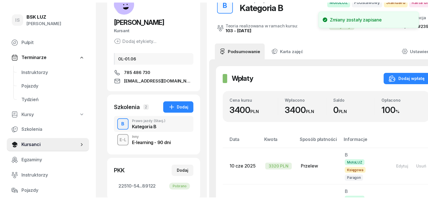
scroll to position [0, 0]
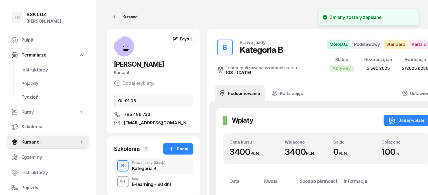
click at [119, 17] on div "Kursanci" at bounding box center [125, 17] width 26 height 7
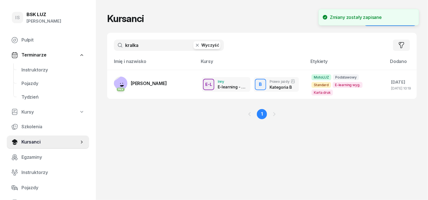
click at [196, 45] on button "Wyczyść" at bounding box center [207, 45] width 27 height 8
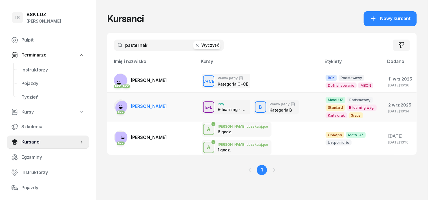
type input "pasternak"
click at [158, 103] on span "[PERSON_NAME]" at bounding box center [149, 106] width 36 height 6
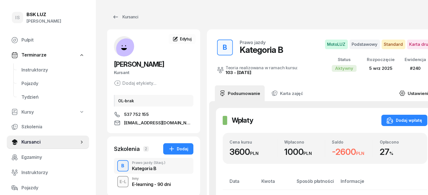
click at [411, 91] on link "Ustawienia" at bounding box center [415, 93] width 40 height 16
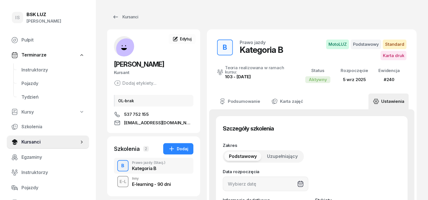
type input "[DATE]"
type input "240"
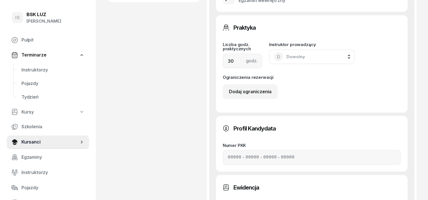
scroll to position [353, 0]
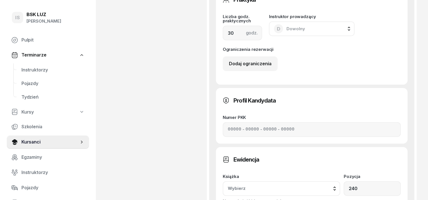
click at [335, 185] on div "Wybierz" at bounding box center [281, 188] width 107 height 7
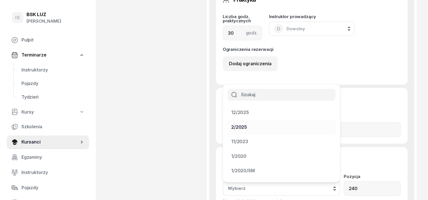
click at [247, 124] on div "2/2025" at bounding box center [239, 127] width 16 height 7
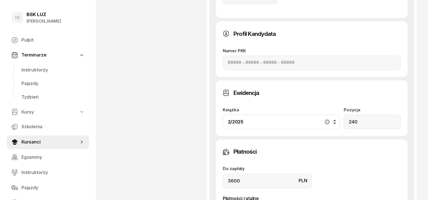
scroll to position [494, 0]
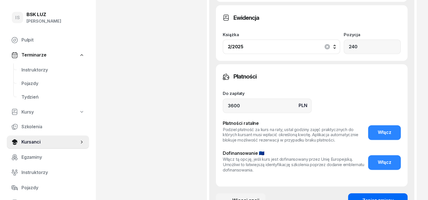
click at [394, 197] on div "Zapisz zmiany" at bounding box center [378, 200] width 31 height 7
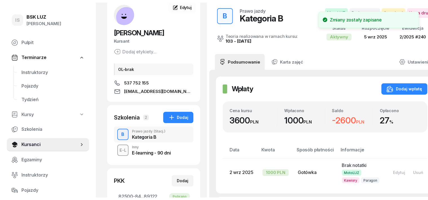
scroll to position [0, 0]
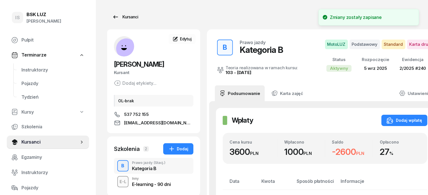
click at [122, 15] on div "Kursanci" at bounding box center [125, 17] width 26 height 7
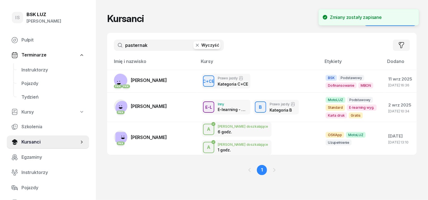
click at [194, 45] on button "Wyczyść" at bounding box center [207, 45] width 27 height 8
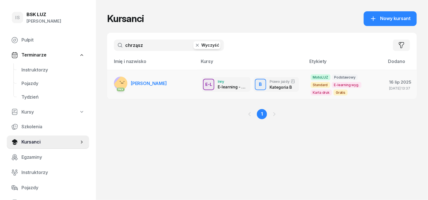
type input "chrząsz"
click at [149, 80] on span "[PERSON_NAME]" at bounding box center [149, 83] width 36 height 6
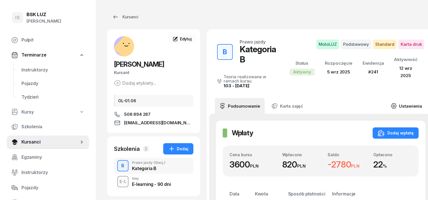
click at [405, 98] on link "Ustawienia" at bounding box center [407, 106] width 40 height 16
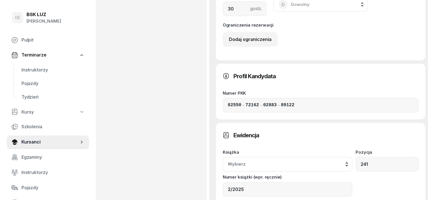
scroll to position [388, 0]
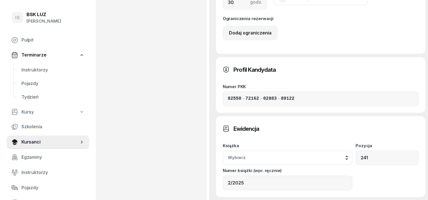
click at [353, 150] on button "Wybierz" at bounding box center [288, 157] width 130 height 15
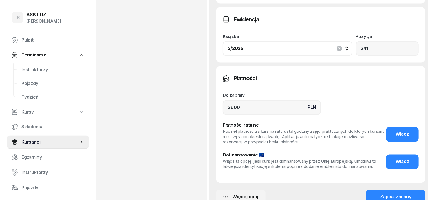
scroll to position [498, 0]
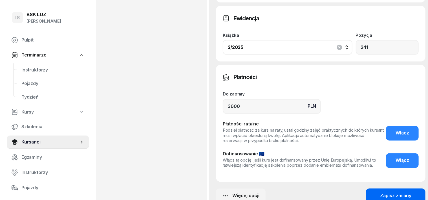
click at [395, 192] on div "Zapisz zmiany" at bounding box center [395, 195] width 31 height 7
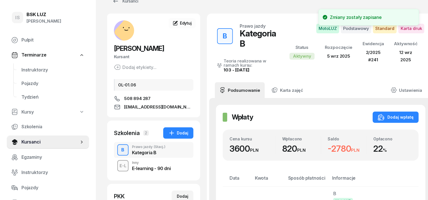
scroll to position [0, 0]
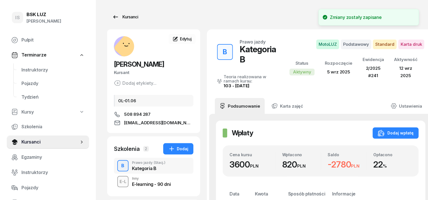
click at [121, 15] on div "Kursanci" at bounding box center [125, 17] width 26 height 7
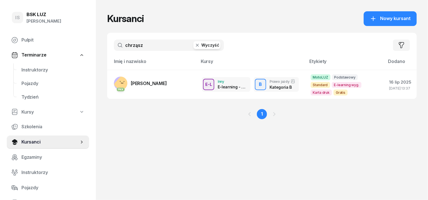
click at [194, 43] on button "Wyczyść" at bounding box center [207, 45] width 27 height 8
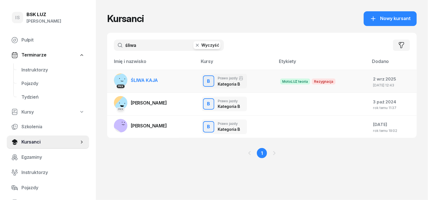
type input "śliwa"
click at [135, 84] on link "PKK ŚLIWA KAJA" at bounding box center [136, 80] width 44 height 14
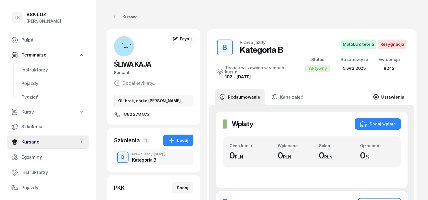
click at [408, 93] on link "Ustawienia" at bounding box center [389, 97] width 40 height 16
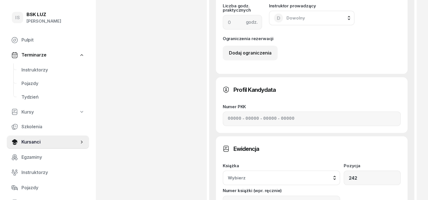
scroll to position [353, 0]
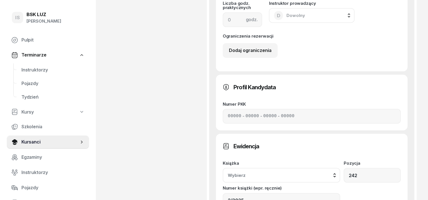
click at [341, 168] on button "Wybierz" at bounding box center [282, 175] width 118 height 15
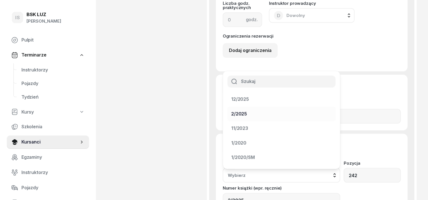
click at [325, 110] on div "2/2025" at bounding box center [278, 113] width 94 height 7
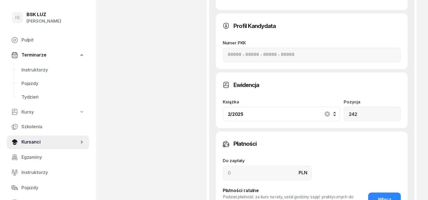
scroll to position [485, 0]
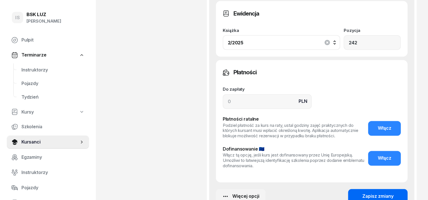
click at [394, 193] on div "Zapisz zmiany" at bounding box center [378, 196] width 31 height 7
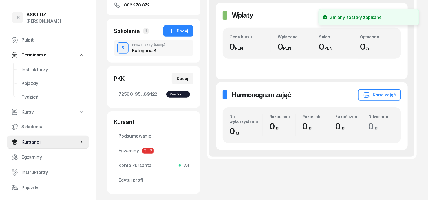
scroll to position [0, 0]
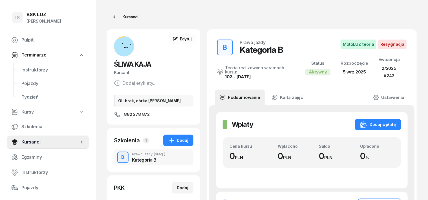
click at [123, 17] on div "Kursanci" at bounding box center [125, 17] width 26 height 7
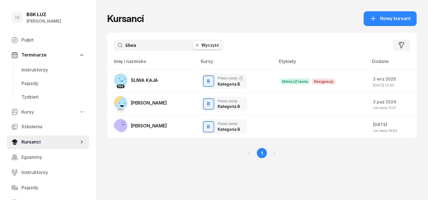
click at [201, 41] on button "Wyczyść" at bounding box center [207, 45] width 27 height 8
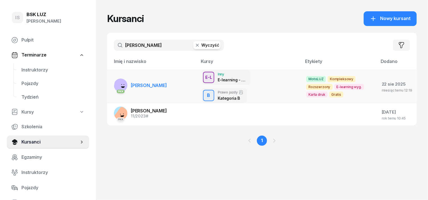
type input "[PERSON_NAME]"
click at [163, 82] on span "[PERSON_NAME]" at bounding box center [149, 85] width 36 height 6
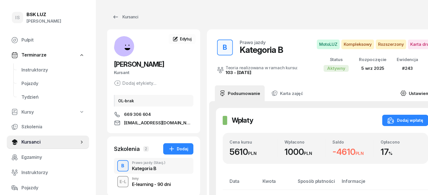
click at [405, 91] on link "Ustawienia" at bounding box center [416, 93] width 40 height 16
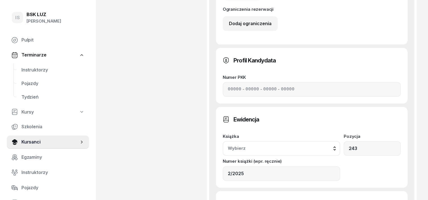
scroll to position [394, 0]
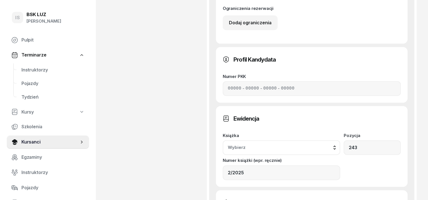
click at [335, 144] on div "Wybierz" at bounding box center [281, 147] width 107 height 7
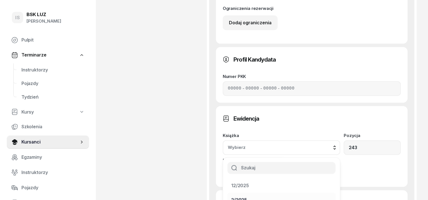
click at [247, 196] on div "2/2025" at bounding box center [239, 199] width 16 height 7
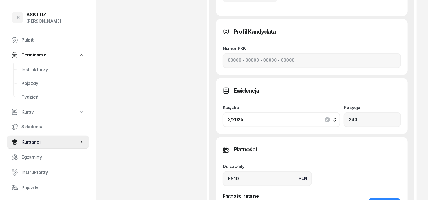
scroll to position [494, 0]
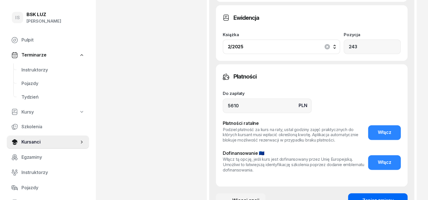
click at [394, 197] on div "Zapisz zmiany" at bounding box center [378, 200] width 31 height 7
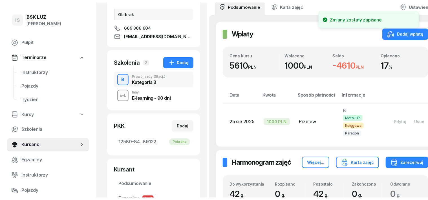
scroll to position [0, 0]
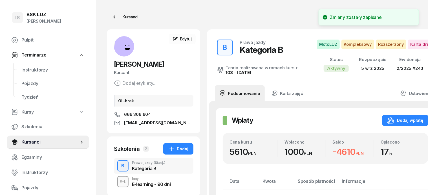
click at [123, 15] on div "Kursanci" at bounding box center [125, 17] width 26 height 7
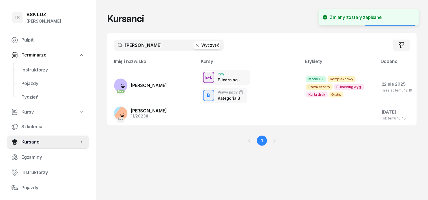
click at [198, 46] on button "Wyczyść" at bounding box center [207, 45] width 27 height 8
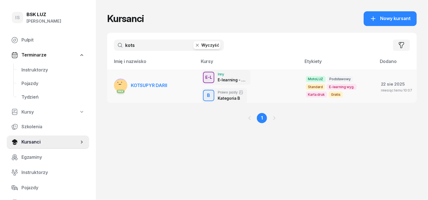
type input "kots"
click at [147, 82] on span "KOTSUPYR DARII" at bounding box center [149, 85] width 36 height 6
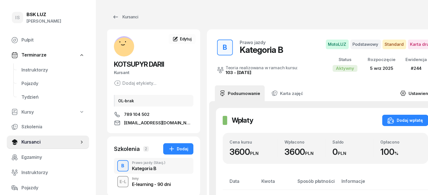
click at [406, 91] on link "Ustawienia" at bounding box center [416, 93] width 40 height 16
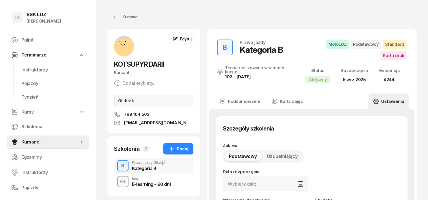
type input "[DATE]"
type input "244"
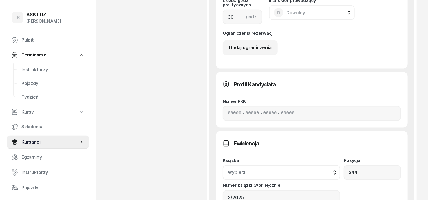
scroll to position [423, 0]
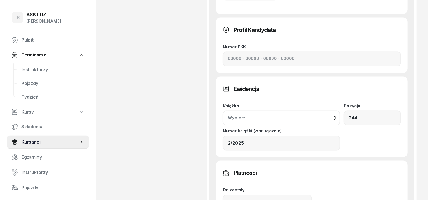
click at [335, 114] on div "Wybierz" at bounding box center [281, 117] width 107 height 7
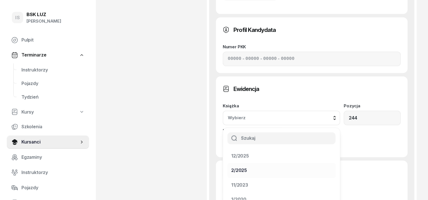
click at [247, 167] on div "2/2025" at bounding box center [239, 170] width 16 height 7
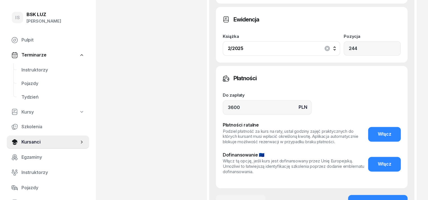
scroll to position [494, 0]
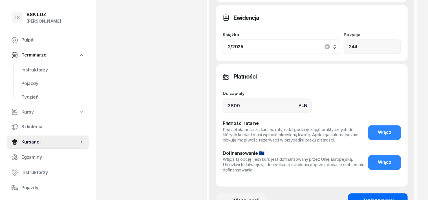
click at [389, 197] on div "Zapisz zmiany" at bounding box center [378, 200] width 31 height 7
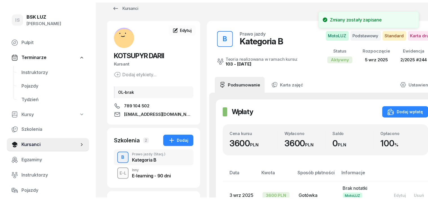
scroll to position [0, 0]
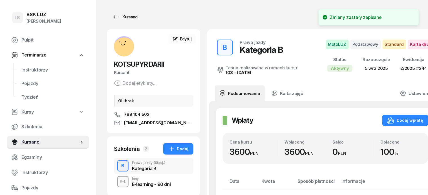
click at [118, 15] on div "Kursanci" at bounding box center [125, 17] width 26 height 7
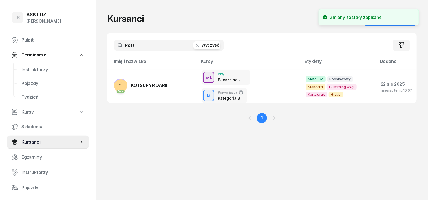
click at [196, 42] on button "Wyczyść" at bounding box center [207, 45] width 27 height 8
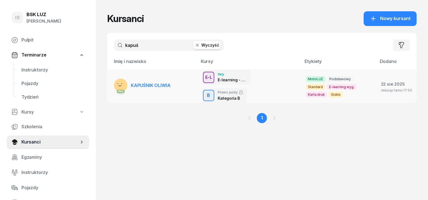
type input "kapuś"
click at [146, 82] on span "KAPUŚNIK OLIWIA" at bounding box center [151, 85] width 40 height 6
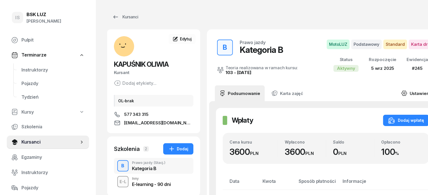
click at [412, 93] on link "Ustawienia" at bounding box center [417, 93] width 40 height 16
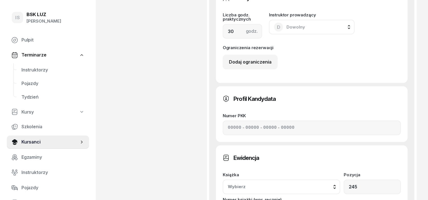
scroll to position [423, 0]
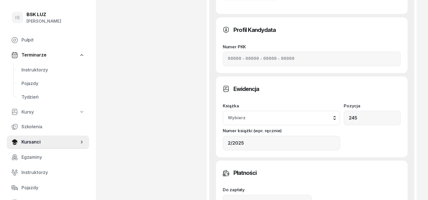
click at [335, 114] on div "Wybierz" at bounding box center [281, 117] width 107 height 7
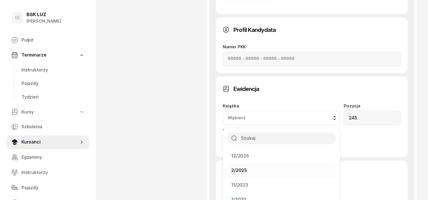
click at [247, 167] on div "2/2025" at bounding box center [239, 170] width 16 height 7
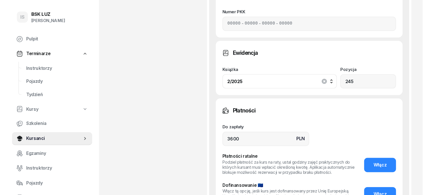
scroll to position [494, 0]
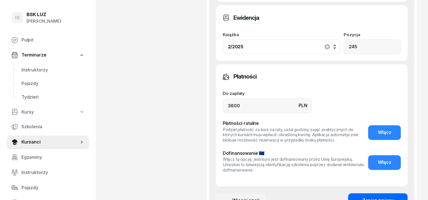
click at [394, 197] on div "Zapisz zmiany" at bounding box center [378, 200] width 31 height 7
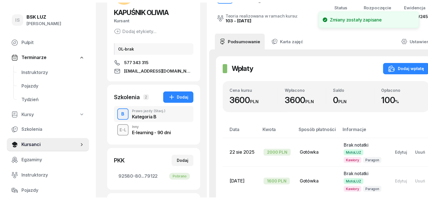
scroll to position [0, 0]
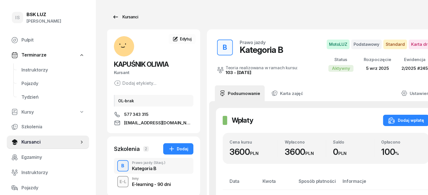
click at [120, 16] on div "Kursanci" at bounding box center [125, 17] width 26 height 7
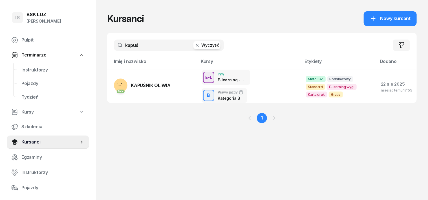
drag, startPoint x: 196, startPoint y: 47, endPoint x: 192, endPoint y: 44, distance: 5.5
click at [194, 46] on button "Wyczyść" at bounding box center [207, 45] width 27 height 8
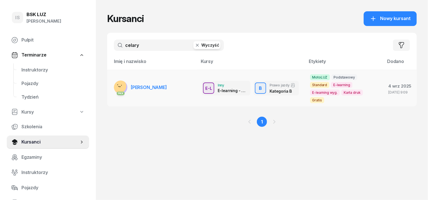
type input "celary"
click at [155, 84] on span "[PERSON_NAME]" at bounding box center [149, 87] width 36 height 6
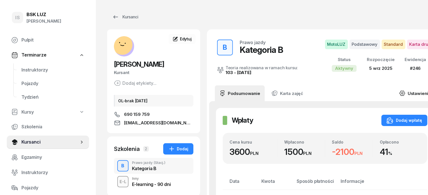
click at [411, 91] on link "Ustawienia" at bounding box center [415, 93] width 40 height 16
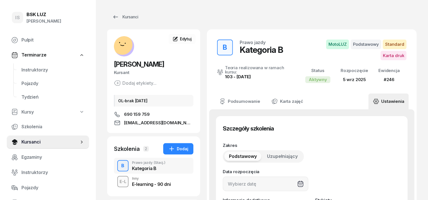
type input "[DATE]"
type input "12550"
type input "82146"
type input "20833"
type input "79122"
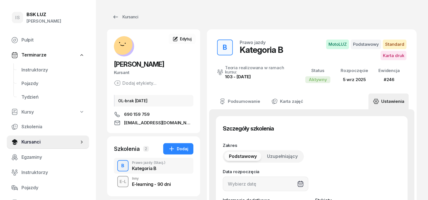
type input "246"
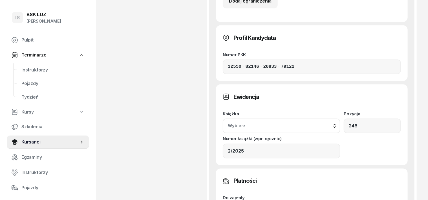
scroll to position [425, 0]
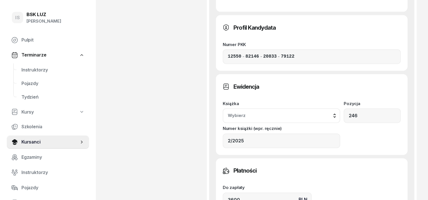
click at [341, 108] on button "Wybierz" at bounding box center [282, 115] width 118 height 15
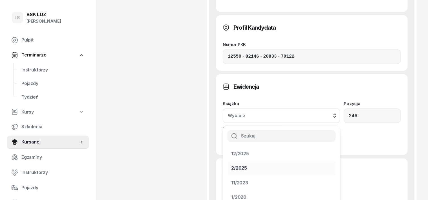
click at [247, 164] on div "2/2025" at bounding box center [239, 167] width 16 height 7
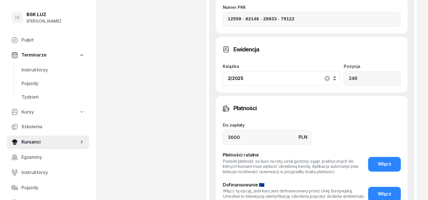
scroll to position [494, 0]
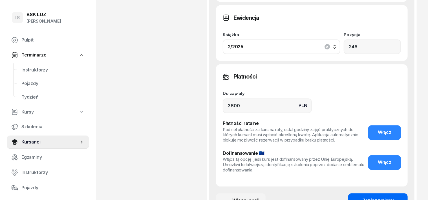
click at [392, 197] on div "Zapisz zmiany" at bounding box center [378, 200] width 31 height 7
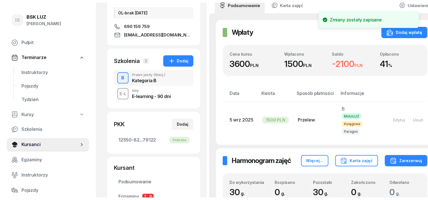
scroll to position [0, 0]
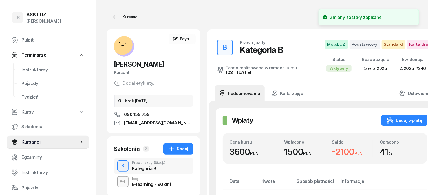
click at [122, 14] on div "Kursanci" at bounding box center [125, 17] width 26 height 7
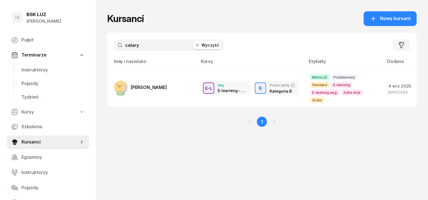
click at [201, 43] on button "Wyczyść" at bounding box center [207, 45] width 27 height 8
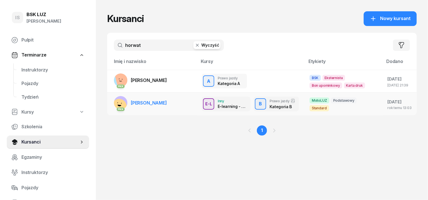
type input "horwat"
click at [157, 101] on span "[PERSON_NAME]" at bounding box center [149, 103] width 36 height 6
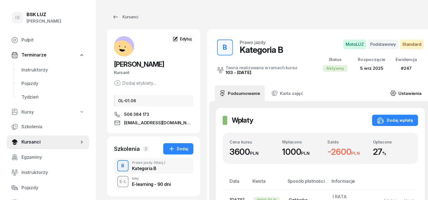
click at [412, 92] on link "Ustawienia" at bounding box center [406, 93] width 40 height 16
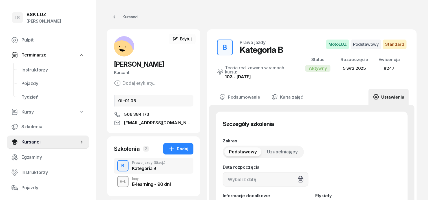
type input "[DATE]"
type input "247"
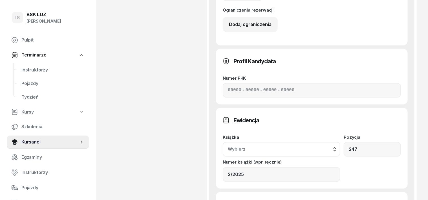
scroll to position [388, 0]
click at [335, 145] on div "Wybierz" at bounding box center [281, 148] width 107 height 7
click at [247, 197] on div "2/2025" at bounding box center [239, 200] width 16 height 7
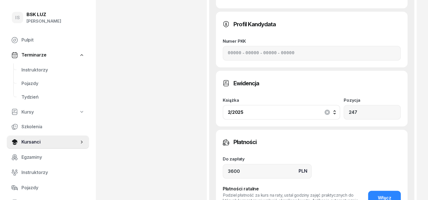
scroll to position [485, 0]
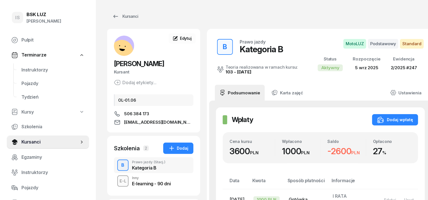
scroll to position [0, 0]
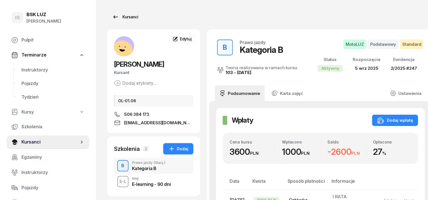
click at [122, 17] on div "Kursanci" at bounding box center [125, 17] width 26 height 7
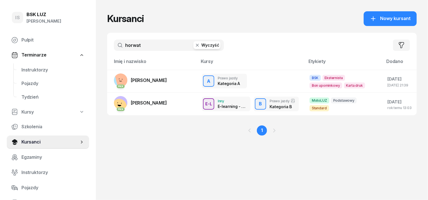
click at [201, 44] on button "Wyczyść" at bounding box center [207, 45] width 27 height 8
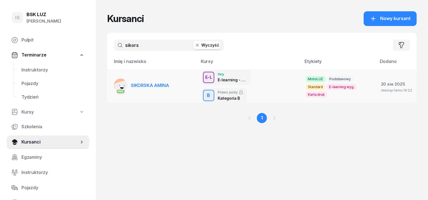
type input "sikors"
click at [148, 82] on span "SIKORSKA AMINA" at bounding box center [150, 85] width 38 height 6
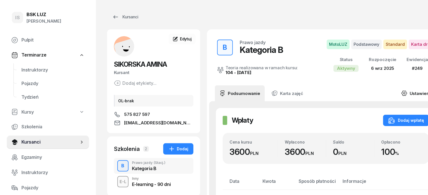
click at [412, 92] on link "Ustawienia" at bounding box center [417, 93] width 40 height 16
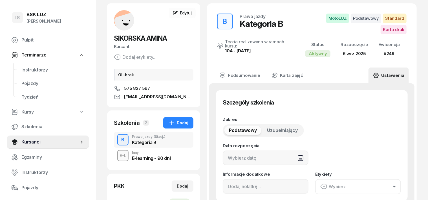
type input "[DATE]"
type input "249"
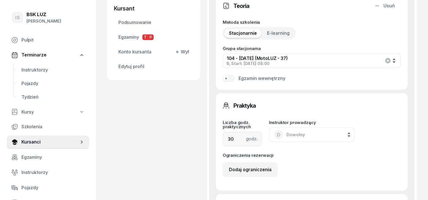
scroll to position [353, 0]
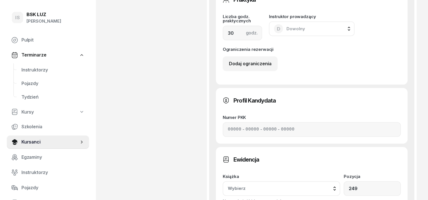
click at [335, 185] on div "Wybierz" at bounding box center [281, 188] width 107 height 7
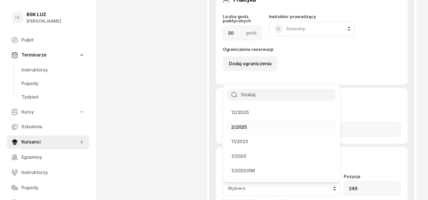
click at [247, 124] on div "2/2025" at bounding box center [239, 127] width 16 height 7
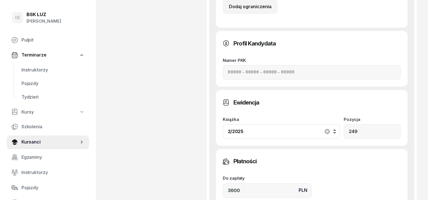
scroll to position [494, 0]
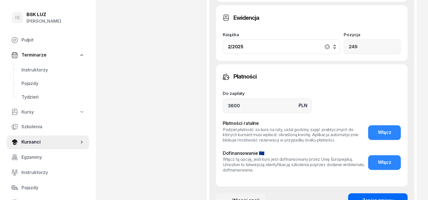
click at [389, 197] on div "Zapisz zmiany" at bounding box center [378, 200] width 31 height 7
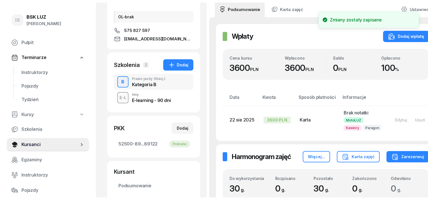
scroll to position [0, 0]
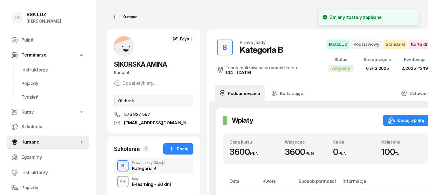
click at [116, 18] on div "Kursanci" at bounding box center [125, 17] width 26 height 7
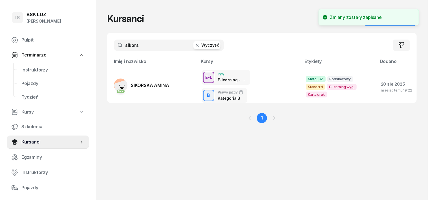
click at [198, 45] on button "Wyczyść" at bounding box center [207, 45] width 27 height 8
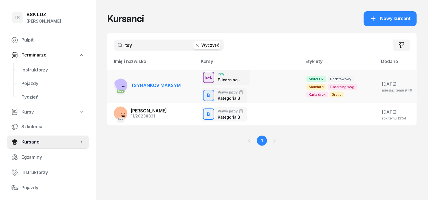
type input "tsy"
click at [150, 82] on span "TSYHANKOV MAKSYM" at bounding box center [156, 85] width 50 height 6
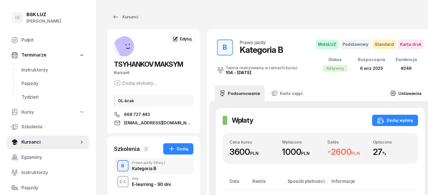
click at [408, 93] on link "Ustawienia" at bounding box center [406, 93] width 40 height 16
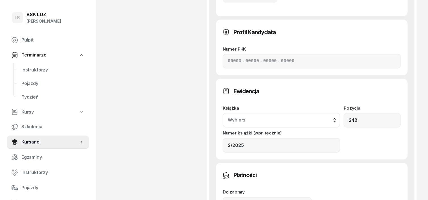
scroll to position [423, 0]
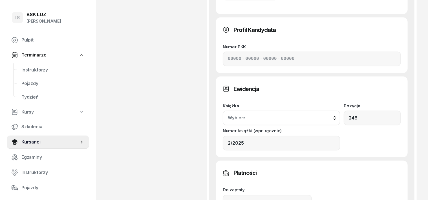
click at [335, 114] on div "Wybierz" at bounding box center [281, 117] width 107 height 7
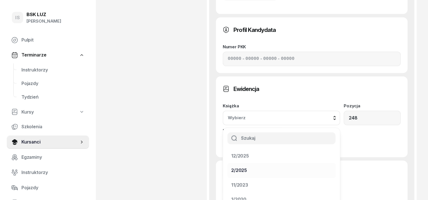
click at [247, 167] on div "2/2025" at bounding box center [239, 170] width 16 height 7
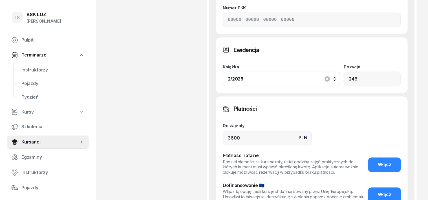
scroll to position [494, 0]
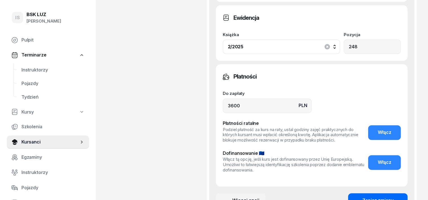
click at [394, 197] on div "Zapisz zmiany" at bounding box center [378, 200] width 31 height 7
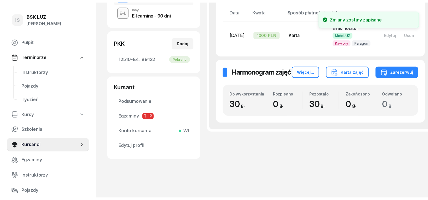
scroll to position [0, 0]
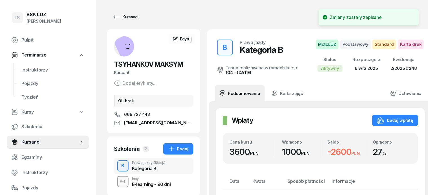
click at [120, 16] on div "Kursanci" at bounding box center [125, 17] width 26 height 7
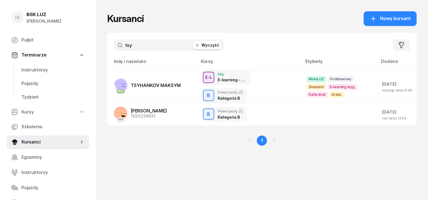
click at [196, 44] on button "Wyczyść" at bounding box center [207, 45] width 27 height 8
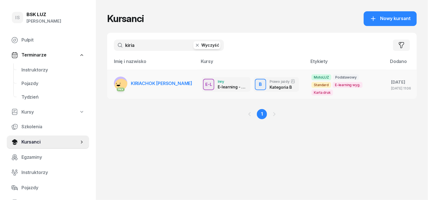
type input "kiria"
click at [139, 76] on link "PKK KIRIACHOK [GEOGRAPHIC_DATA]" at bounding box center [153, 83] width 78 height 14
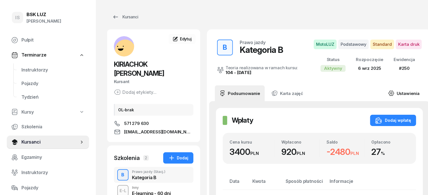
click at [405, 92] on link "Ustawienia" at bounding box center [404, 93] width 40 height 16
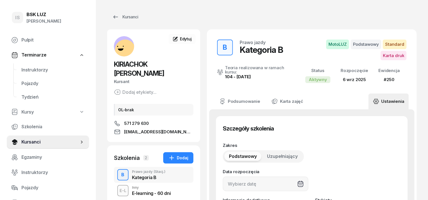
type input "[DATE]"
type input "250"
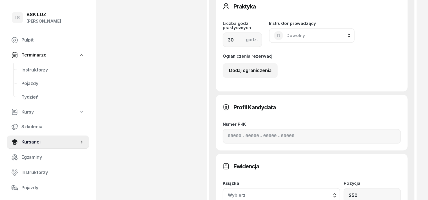
scroll to position [423, 0]
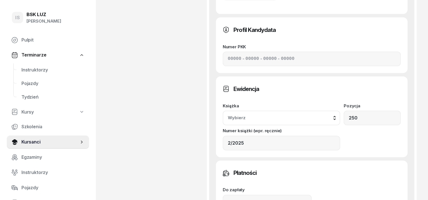
click at [335, 114] on div "Wybierz" at bounding box center [281, 117] width 107 height 7
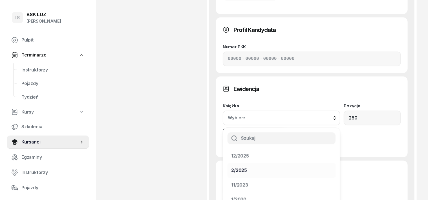
click at [325, 167] on div "2/2025" at bounding box center [278, 170] width 94 height 7
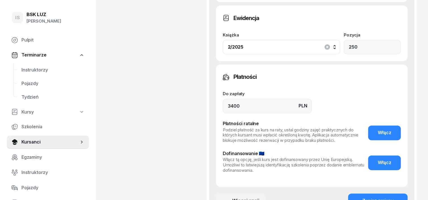
scroll to position [494, 0]
click at [394, 197] on div "Zapisz zmiany" at bounding box center [378, 200] width 31 height 7
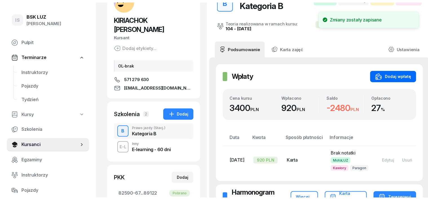
scroll to position [0, 0]
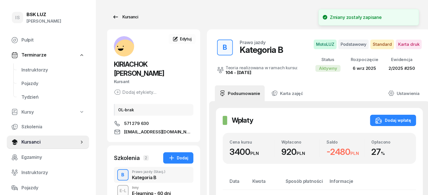
click at [123, 15] on div "Kursanci" at bounding box center [125, 17] width 26 height 7
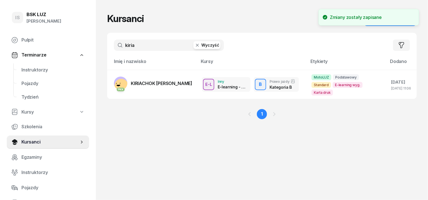
click at [196, 45] on button "Wyczyść" at bounding box center [207, 45] width 27 height 8
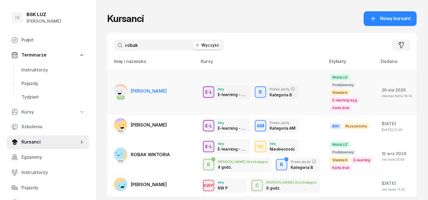
type input "robak"
click at [141, 88] on span "[PERSON_NAME]" at bounding box center [149, 91] width 36 height 6
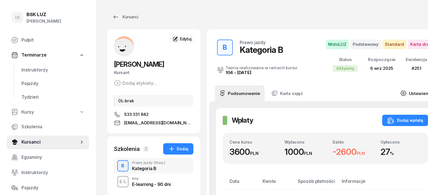
click at [405, 93] on link "Ustawienia" at bounding box center [416, 93] width 40 height 16
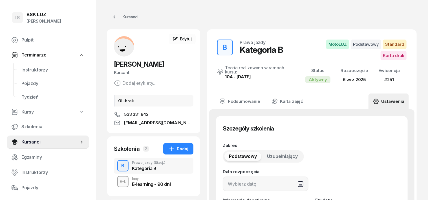
type input "[DATE]"
type input "251"
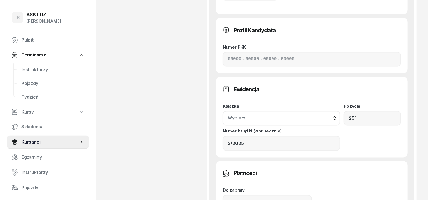
scroll to position [423, 0]
click at [341, 111] on button "Wybierz" at bounding box center [282, 118] width 118 height 15
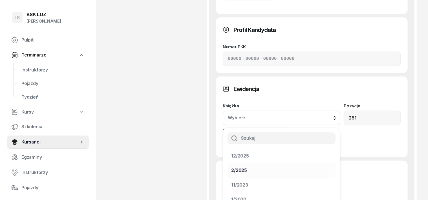
click at [247, 167] on div "2/2025" at bounding box center [239, 170] width 16 height 7
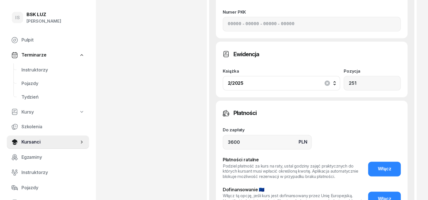
scroll to position [494, 0]
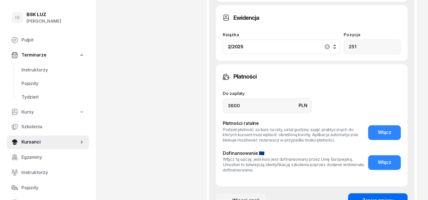
click at [394, 197] on div "Zapisz zmiany" at bounding box center [378, 200] width 31 height 7
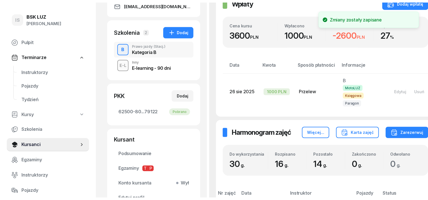
scroll to position [0, 0]
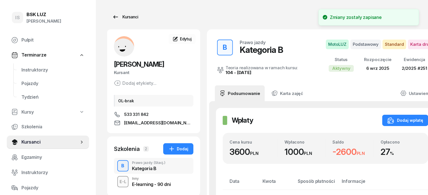
click at [123, 16] on div "Kursanci" at bounding box center [125, 17] width 26 height 7
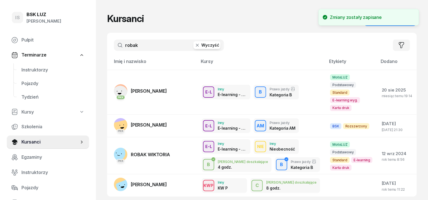
click at [196, 45] on button "Wyczyść" at bounding box center [207, 45] width 27 height 8
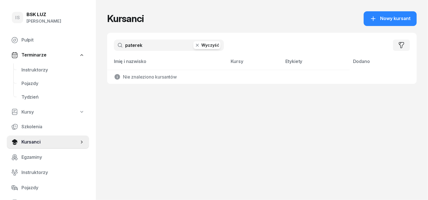
click at [119, 46] on input "paterek" at bounding box center [169, 44] width 110 height 11
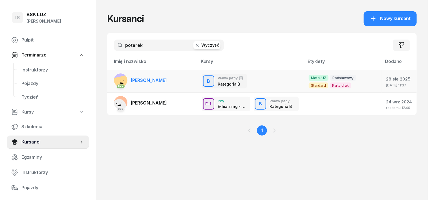
type input "poterek"
click at [154, 79] on span "[PERSON_NAME]" at bounding box center [149, 80] width 36 height 6
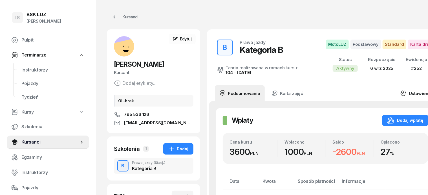
click at [403, 92] on link "Ustawienia" at bounding box center [416, 93] width 40 height 16
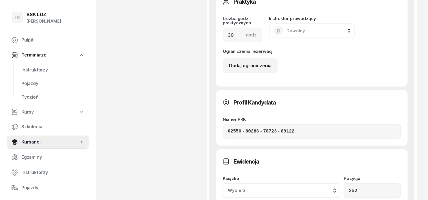
scroll to position [388, 0]
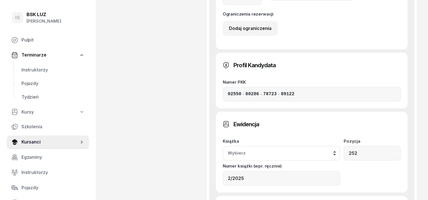
click at [335, 150] on div "Wybierz" at bounding box center [281, 153] width 107 height 7
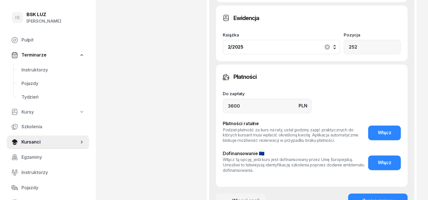
scroll to position [494, 0]
click at [392, 197] on div "Zapisz zmiany" at bounding box center [378, 200] width 31 height 7
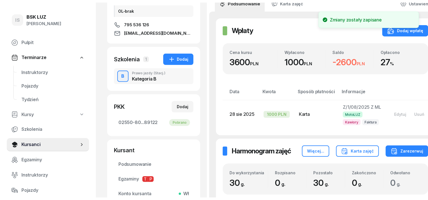
scroll to position [0, 0]
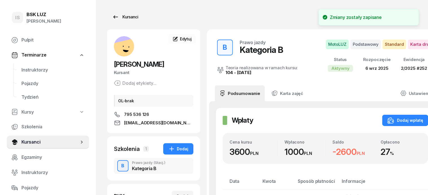
click at [121, 17] on div "Kursanci" at bounding box center [125, 17] width 26 height 7
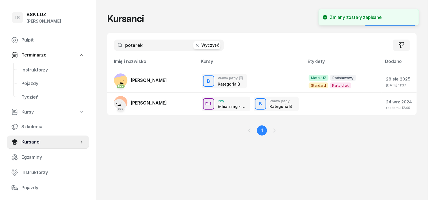
click at [195, 45] on button "Wyczyść" at bounding box center [207, 45] width 27 height 8
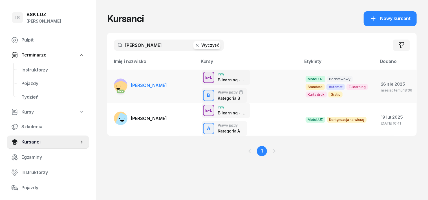
type input "[PERSON_NAME]"
click at [172, 80] on td "PKK [PERSON_NAME]" at bounding box center [152, 86] width 90 height 33
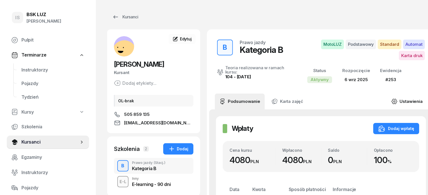
click at [407, 98] on link "Ustawienia" at bounding box center [407, 101] width 40 height 16
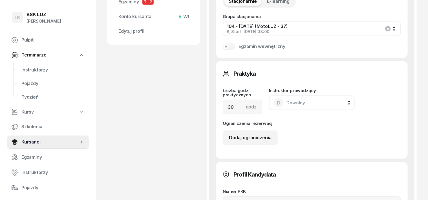
scroll to position [388, 0]
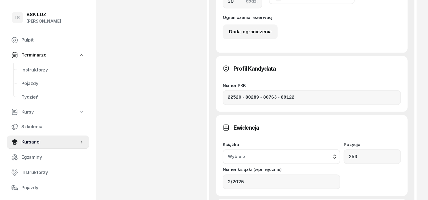
click at [335, 153] on div "Wybierz" at bounding box center [281, 156] width 107 height 7
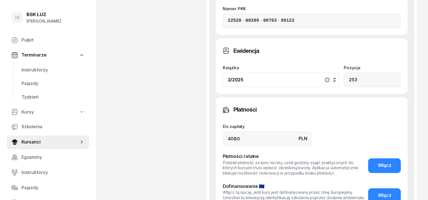
scroll to position [502, 0]
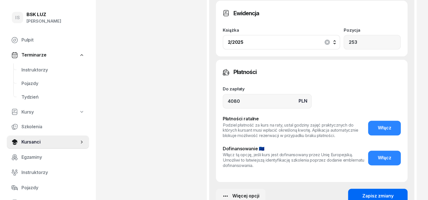
click at [394, 192] on div "Zapisz zmiany" at bounding box center [378, 195] width 31 height 7
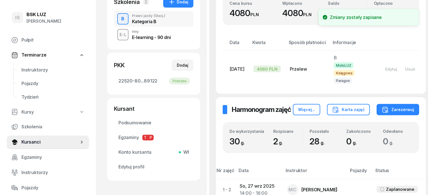
scroll to position [0, 0]
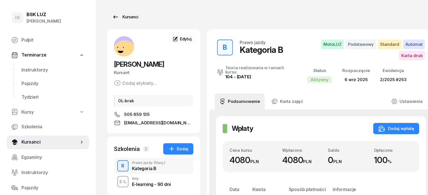
click at [122, 16] on div "Kursanci" at bounding box center [125, 17] width 26 height 7
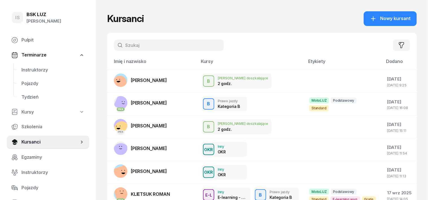
click at [119, 47] on input "text" at bounding box center [169, 44] width 110 height 11
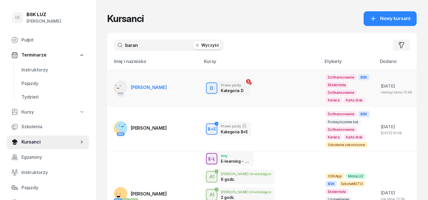
type input "baran"
click at [120, 86] on rect at bounding box center [120, 85] width 1 height 1
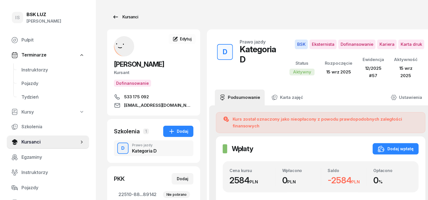
click at [120, 17] on div "Kursanci" at bounding box center [125, 17] width 26 height 7
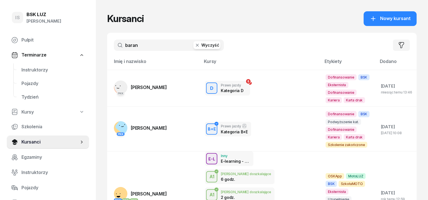
click at [196, 45] on icon "button" at bounding box center [197, 45] width 3 height 3
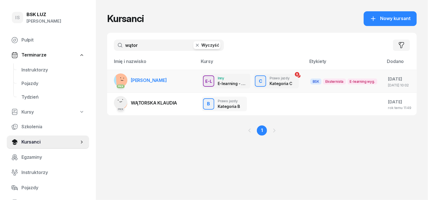
type input "wątor"
click at [116, 79] on rect at bounding box center [124, 80] width 17 height 17
